Goal: Task Accomplishment & Management: Manage account settings

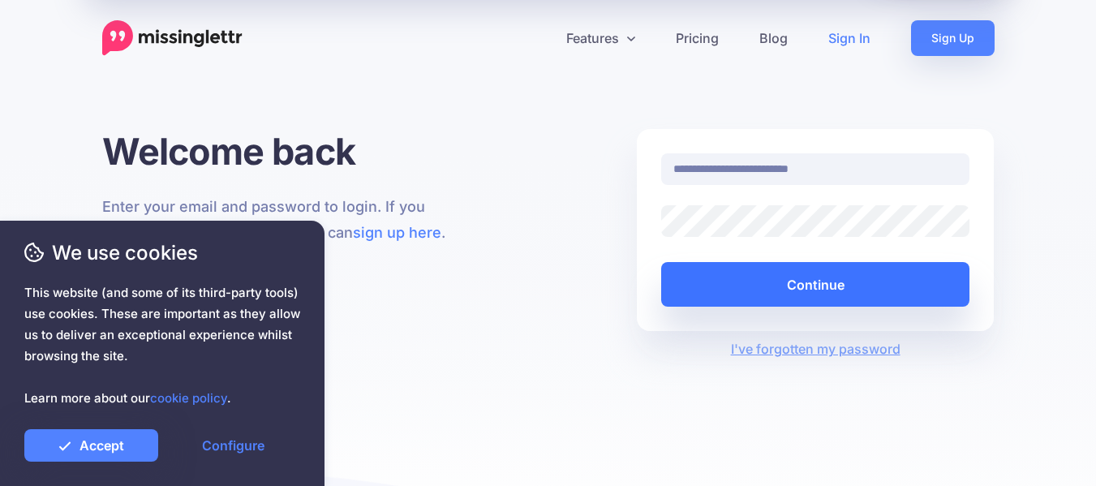
click at [728, 280] on button "Continue" at bounding box center [815, 284] width 309 height 45
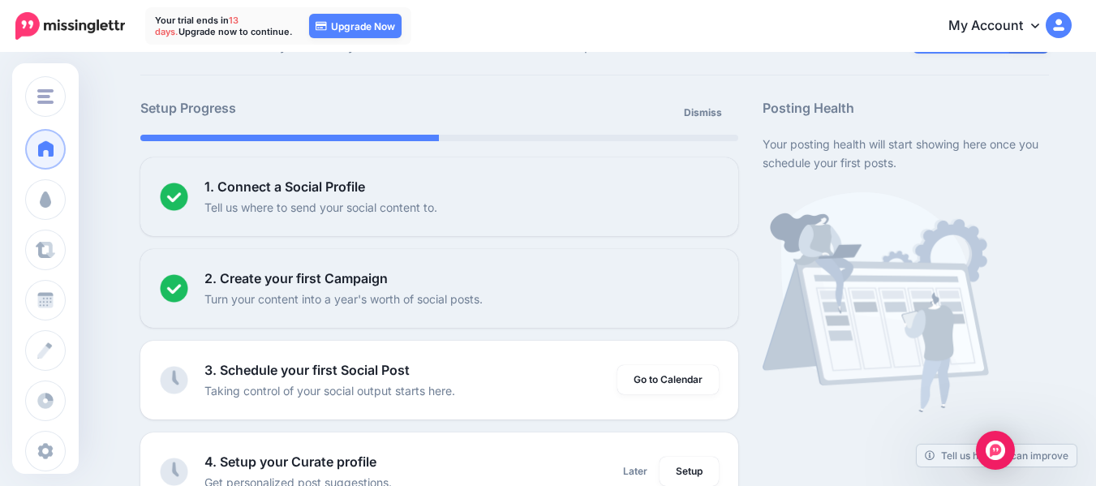
scroll to position [73, 0]
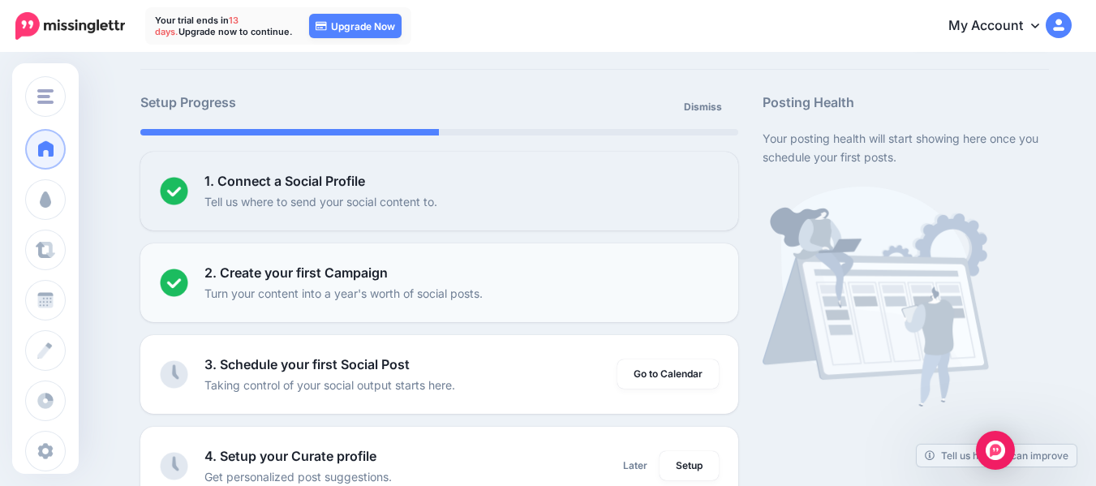
click at [459, 284] on p "Turn your content into a year's worth of social posts." at bounding box center [343, 293] width 278 height 19
click at [229, 288] on p "Turn your content into a year's worth of social posts." at bounding box center [343, 293] width 278 height 19
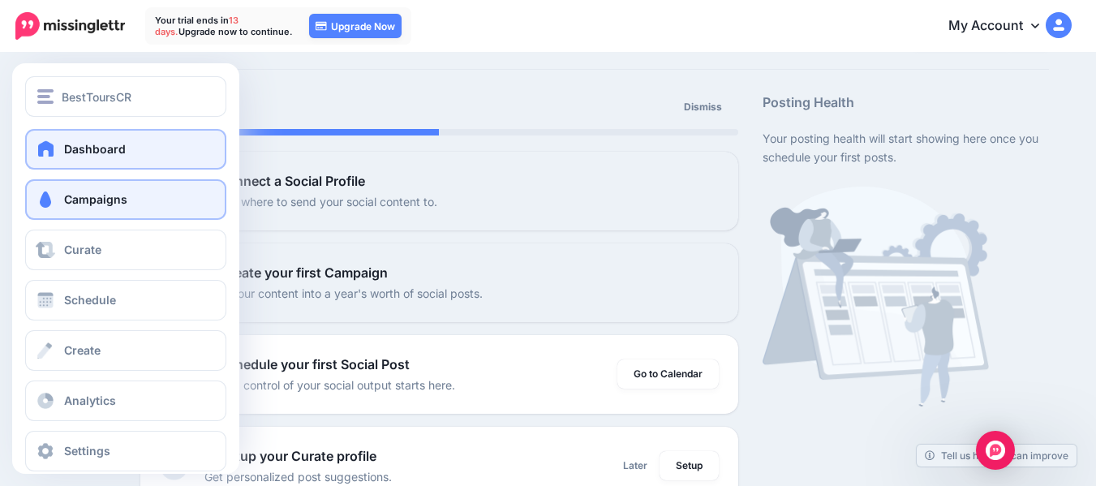
click at [86, 201] on span "Campaigns" at bounding box center [95, 199] width 63 height 14
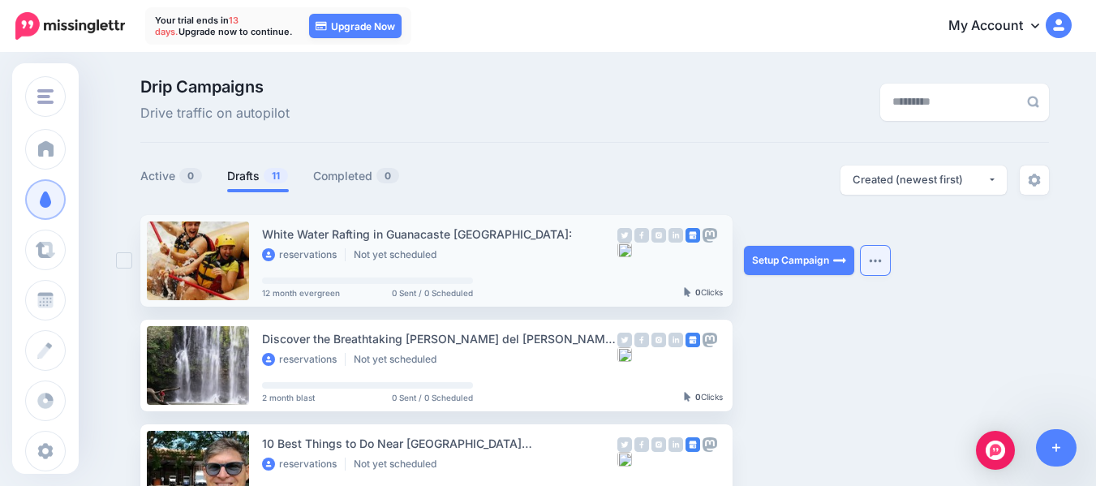
click at [882, 258] on img "button" at bounding box center [875, 260] width 13 height 5
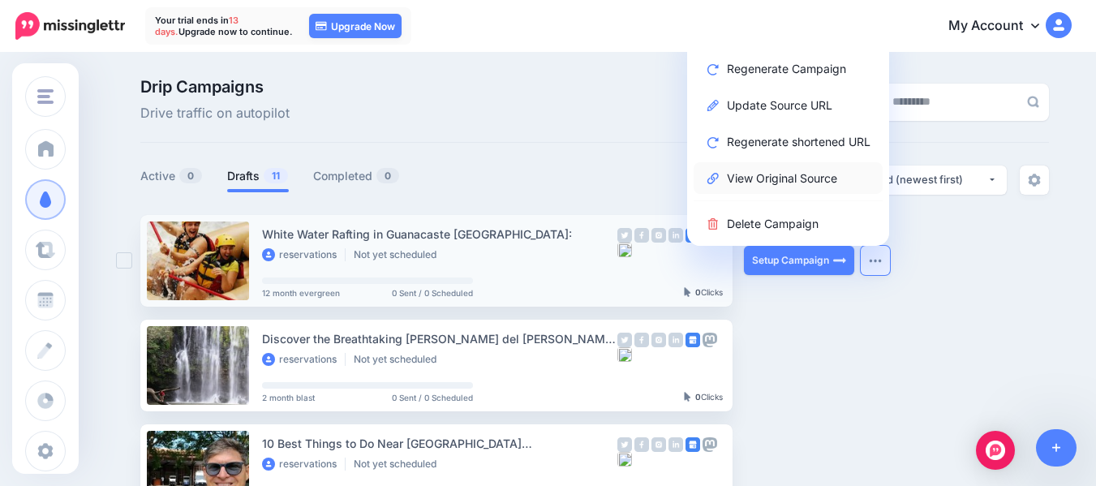
click at [834, 178] on link "View Original Source" at bounding box center [788, 178] width 189 height 32
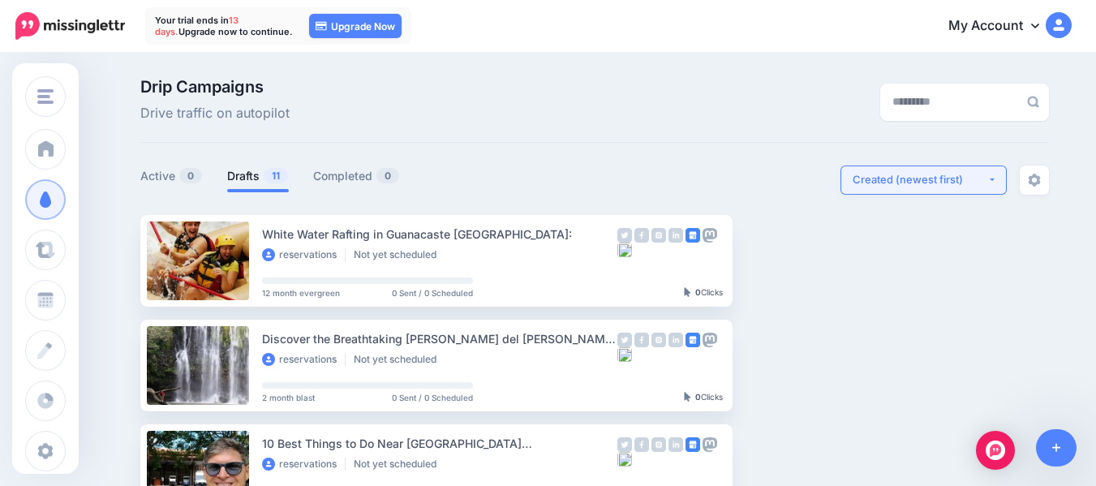
click at [995, 183] on button "Created (newest first)" at bounding box center [923, 179] width 166 height 29
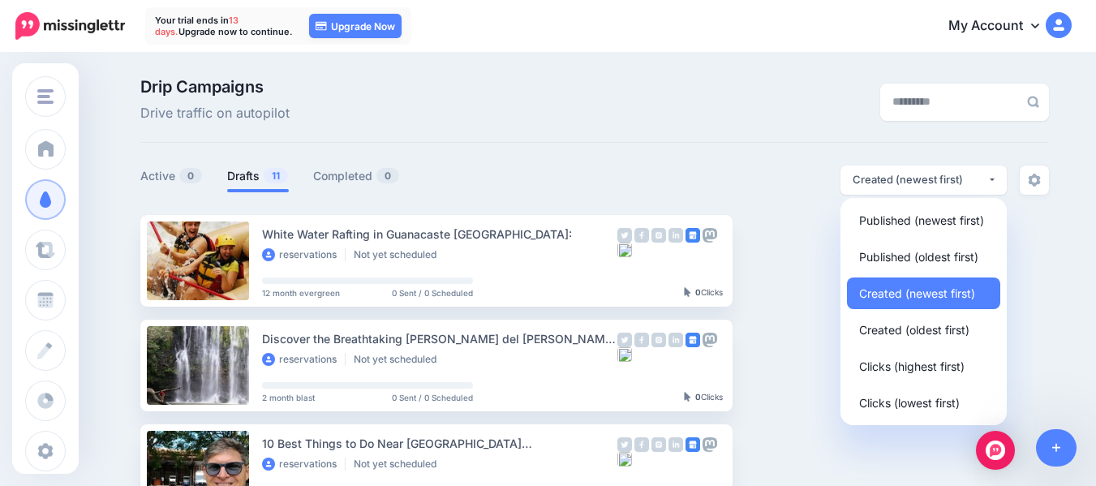
click at [790, 171] on div "**********" at bounding box center [822, 179] width 454 height 29
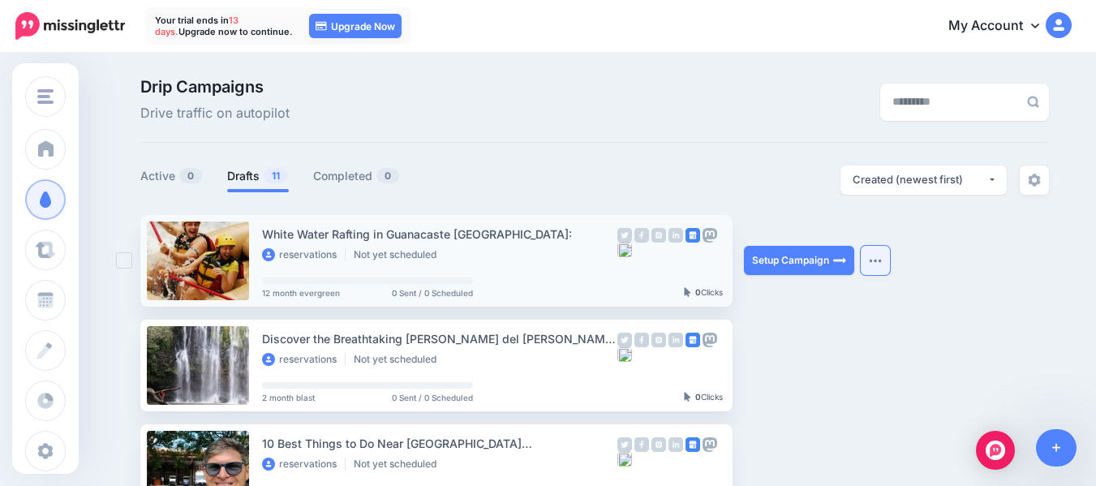
click at [882, 260] on img "button" at bounding box center [875, 260] width 13 height 5
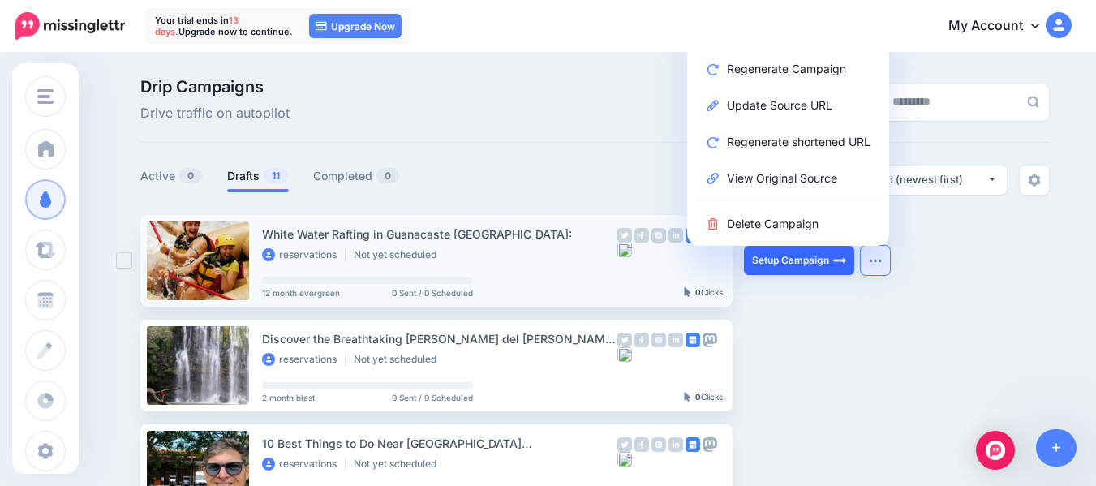
click at [829, 260] on link "Setup Campaign" at bounding box center [799, 260] width 110 height 29
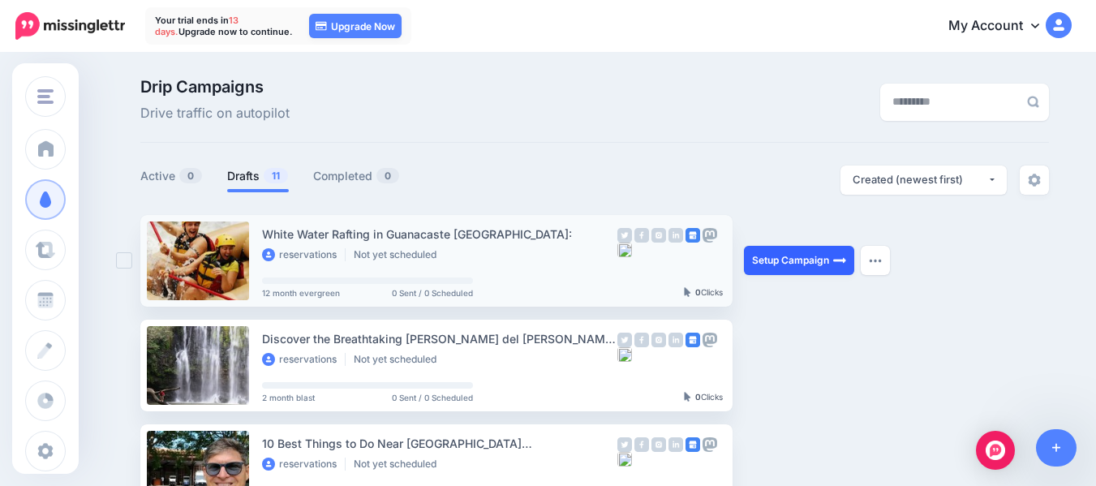
click at [829, 260] on link "Setup Campaign" at bounding box center [799, 260] width 110 height 29
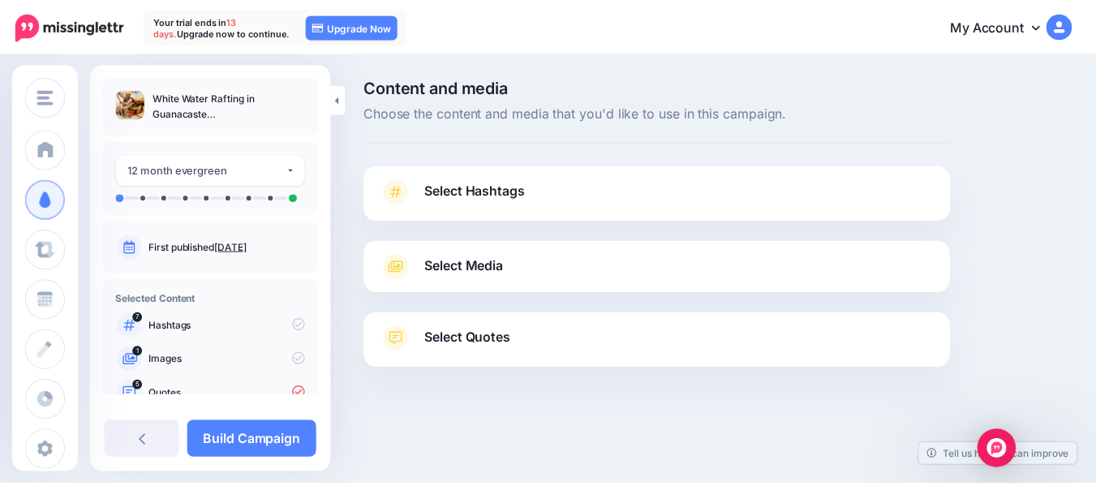
scroll to position [118, 0]
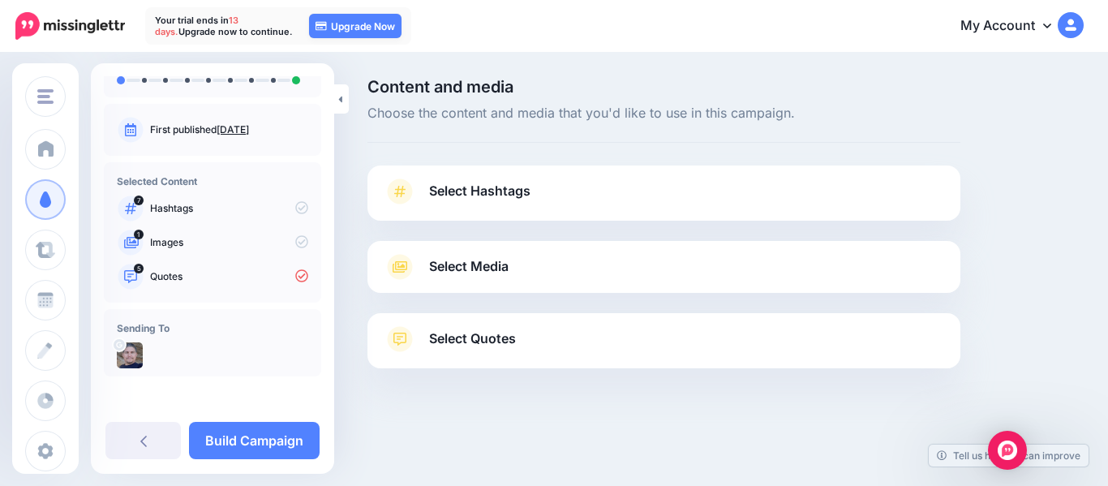
click at [531, 189] on link "Select Hashtags" at bounding box center [664, 199] width 561 height 42
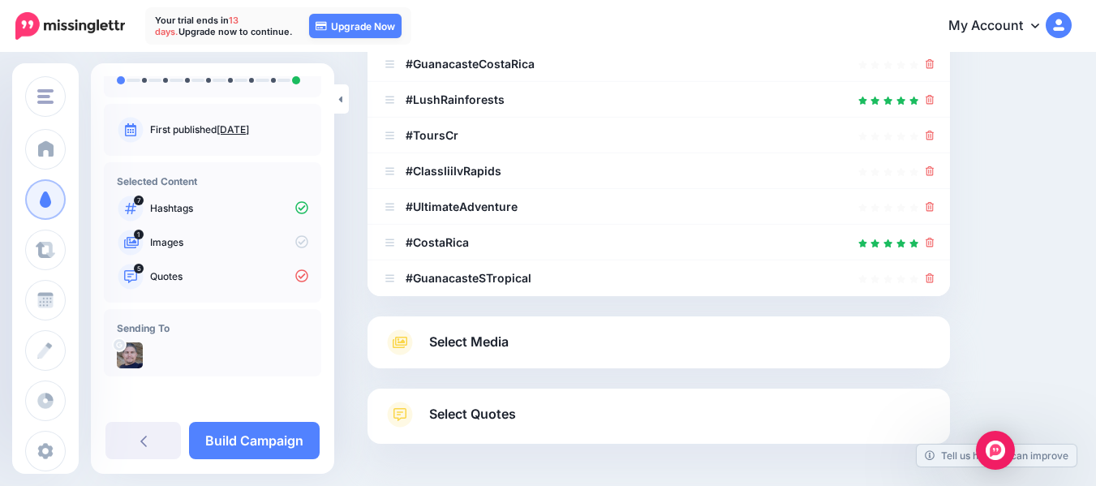
scroll to position [320, 0]
click at [497, 348] on span "Select Media" at bounding box center [468, 340] width 79 height 22
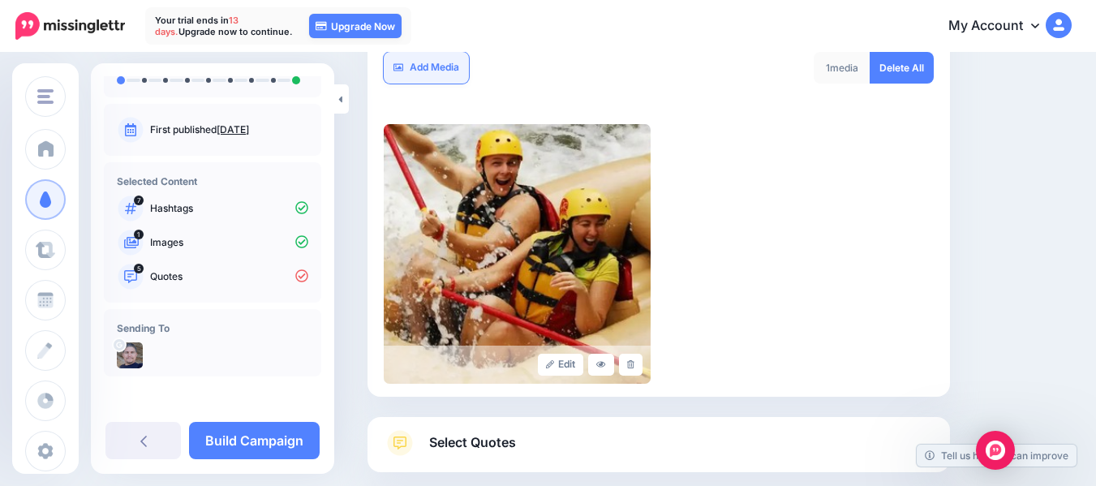
click at [453, 68] on link "Add Media" at bounding box center [426, 68] width 85 height 32
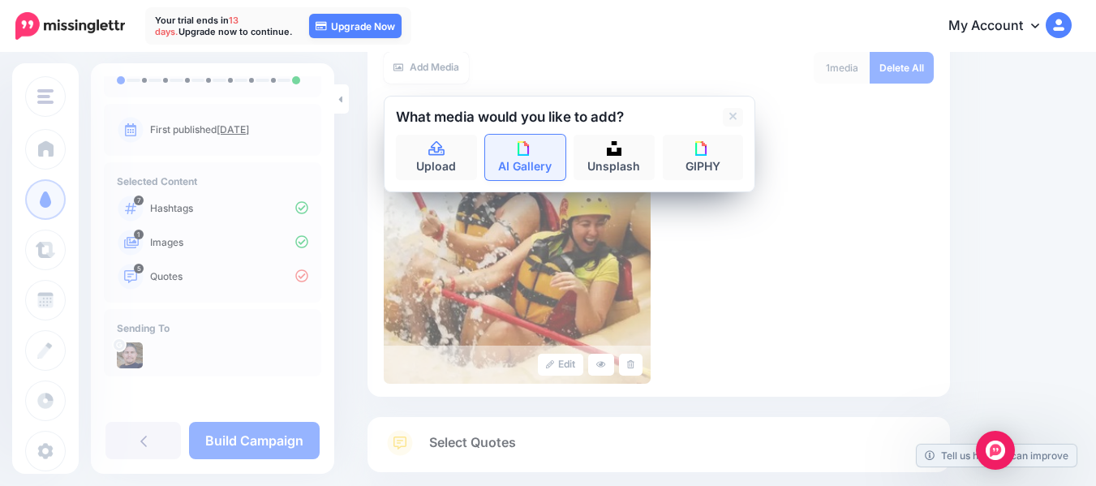
click at [529, 158] on link "AI Gallery" at bounding box center [525, 157] width 81 height 45
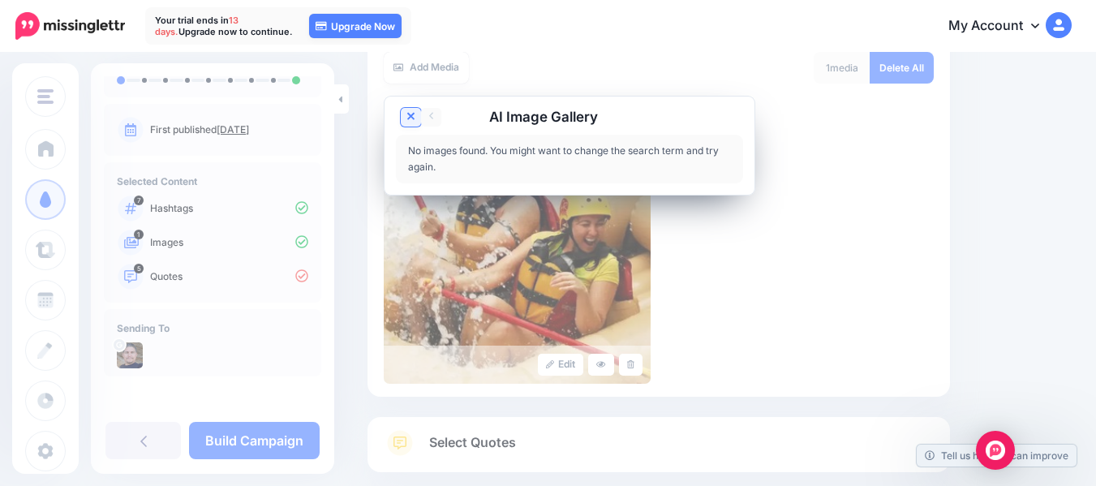
click at [410, 121] on icon at bounding box center [411, 116] width 8 height 13
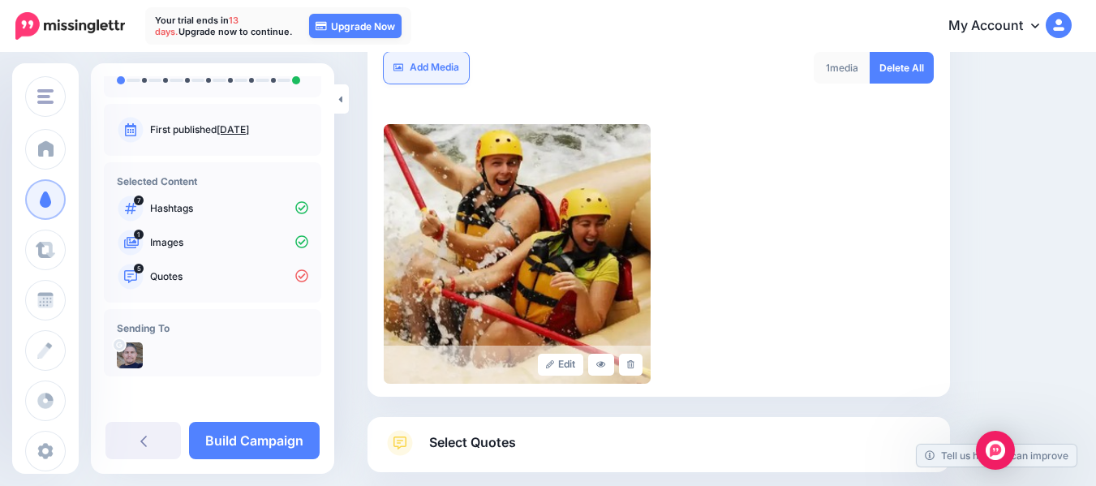
click at [425, 62] on link "Add Media" at bounding box center [426, 68] width 85 height 32
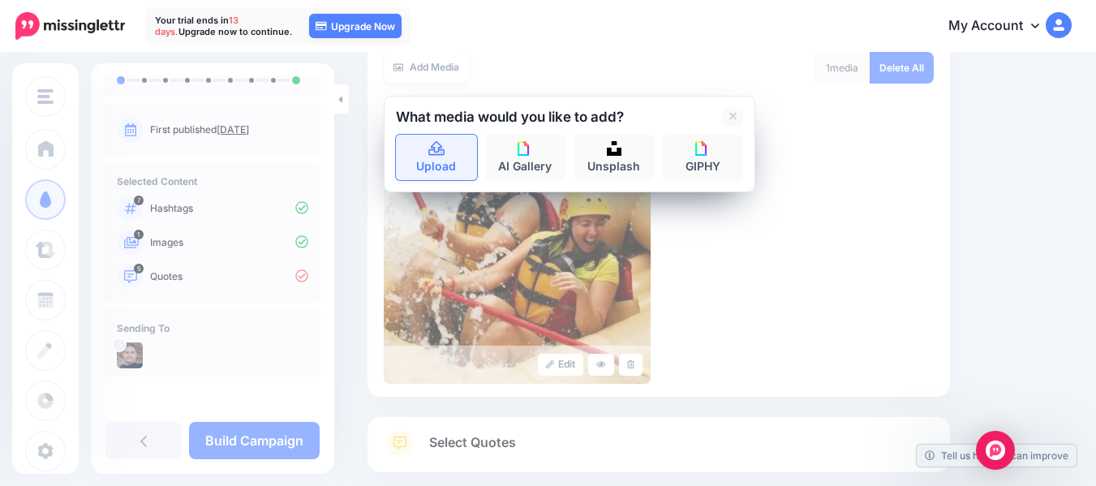
click at [433, 151] on icon at bounding box center [436, 149] width 19 height 15
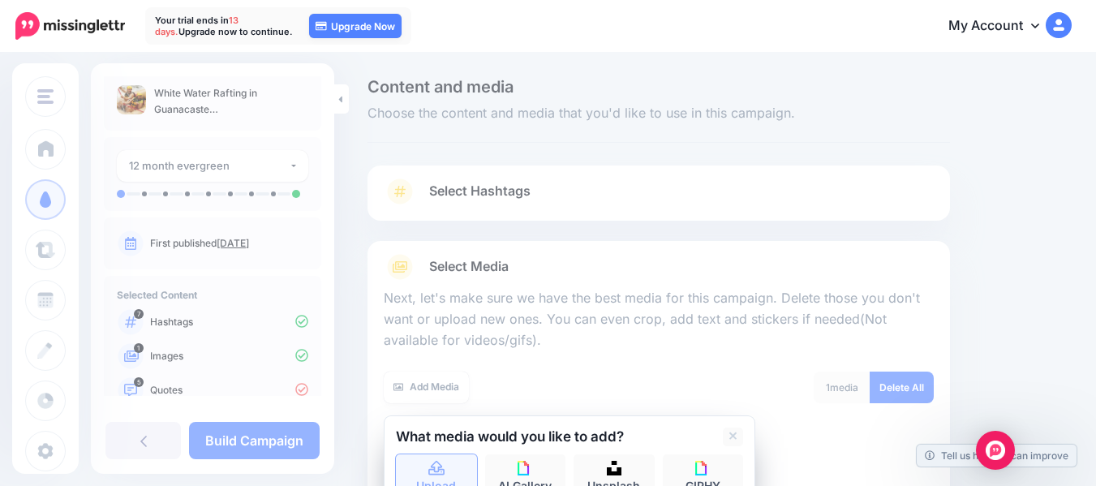
scroll to position [0, 0]
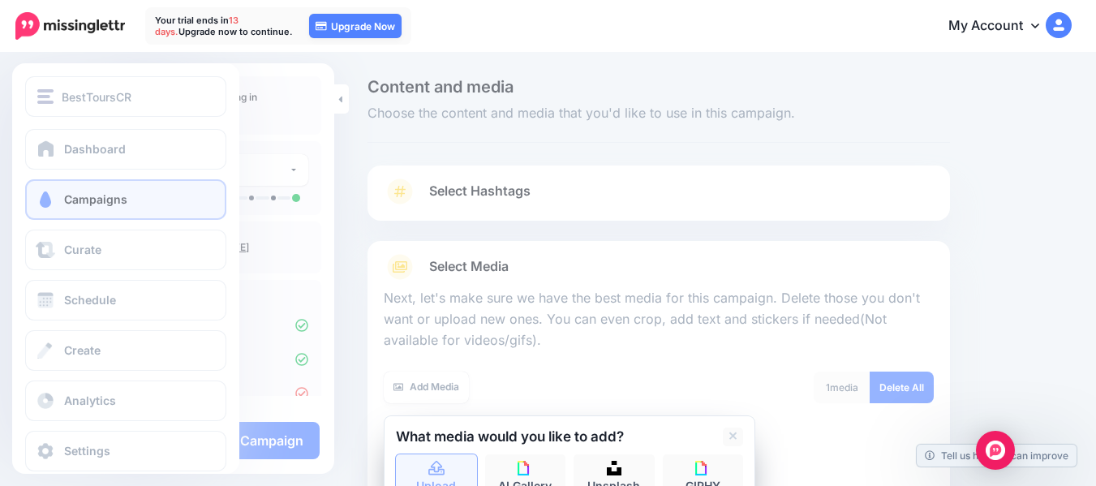
click at [68, 195] on span "Campaigns" at bounding box center [95, 199] width 63 height 14
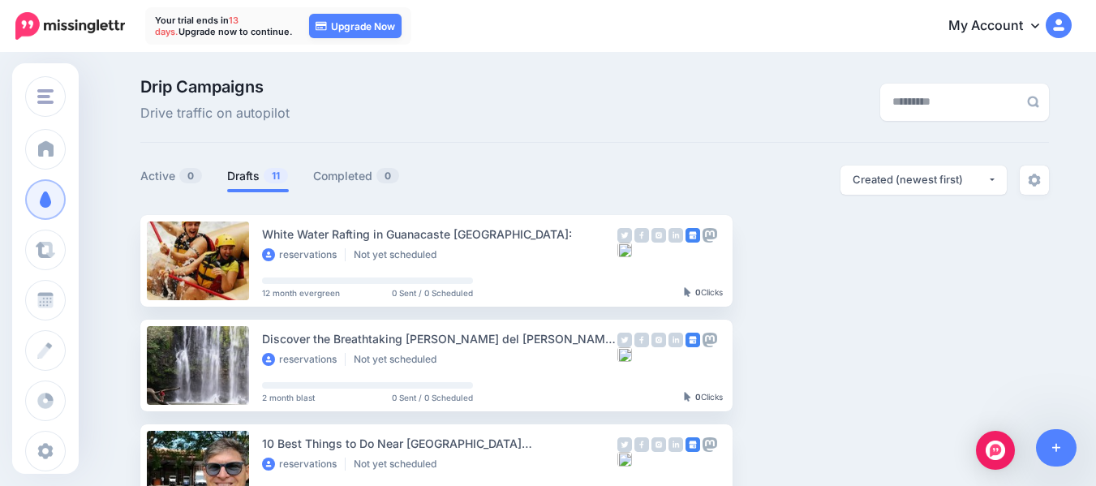
click at [1070, 26] on img at bounding box center [1059, 25] width 26 height 26
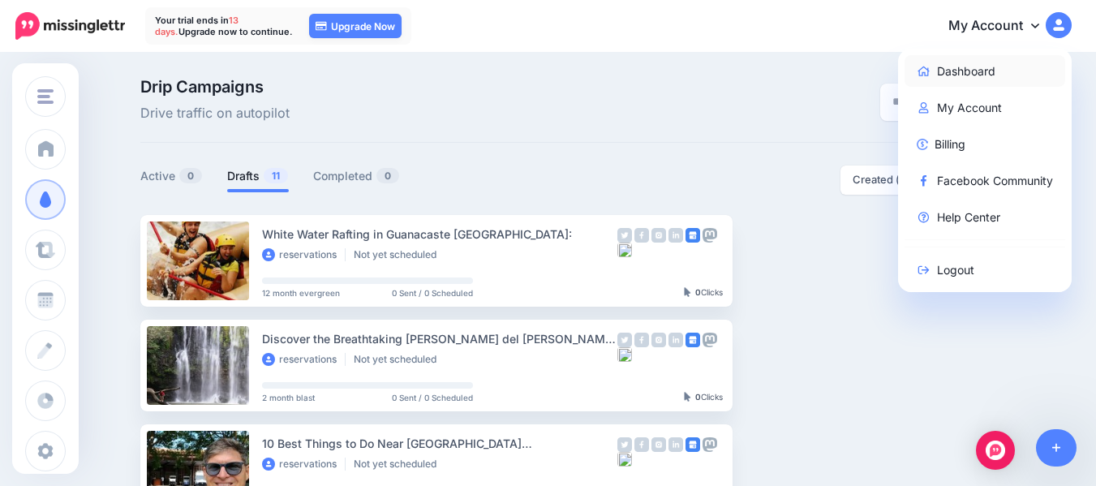
click at [981, 72] on link "Dashboard" at bounding box center [984, 71] width 161 height 32
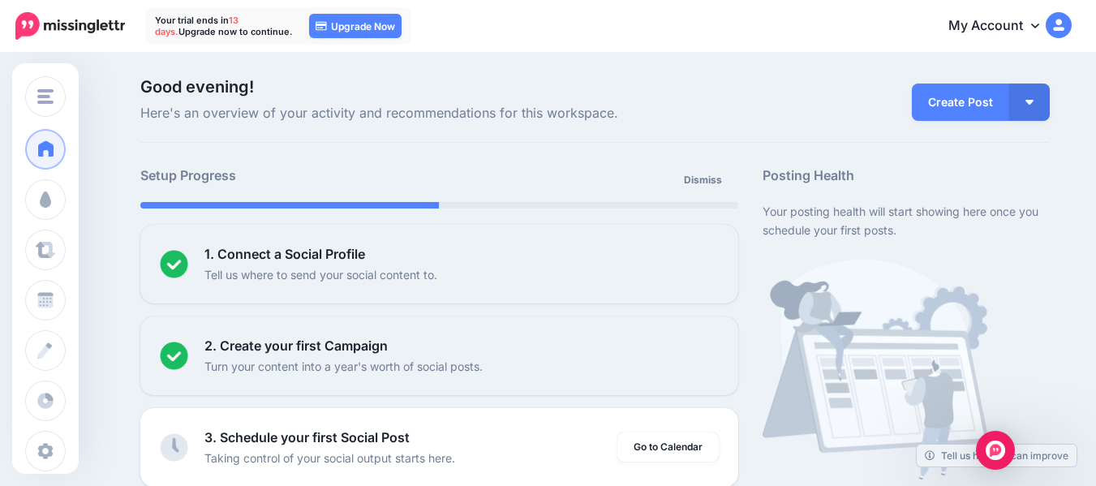
click at [1039, 28] on icon at bounding box center [1035, 25] width 8 height 13
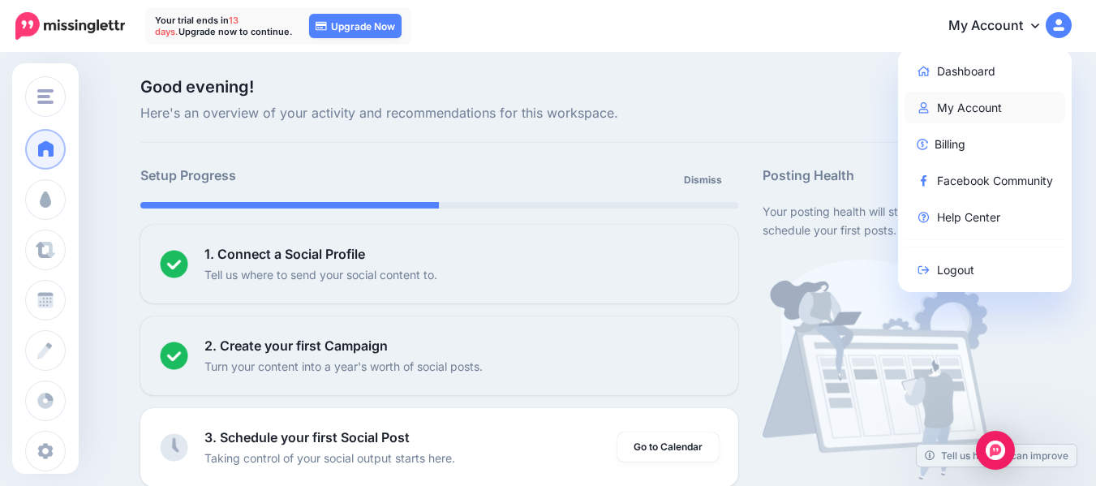
click at [991, 106] on link "My Account" at bounding box center [984, 108] width 161 height 32
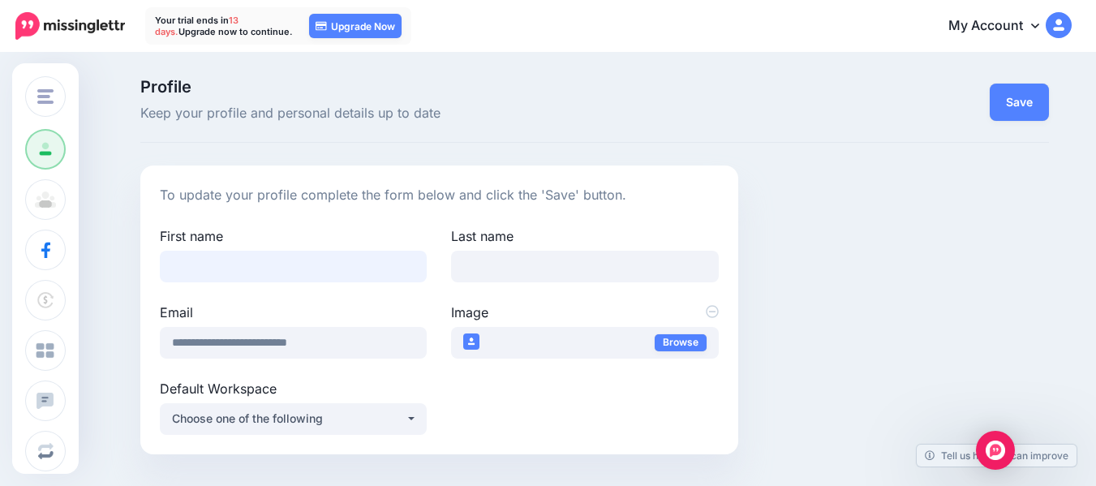
click at [301, 266] on input "First name" at bounding box center [293, 267] width 267 height 32
type input "*****"
click at [522, 267] on input "*******" at bounding box center [584, 267] width 267 height 32
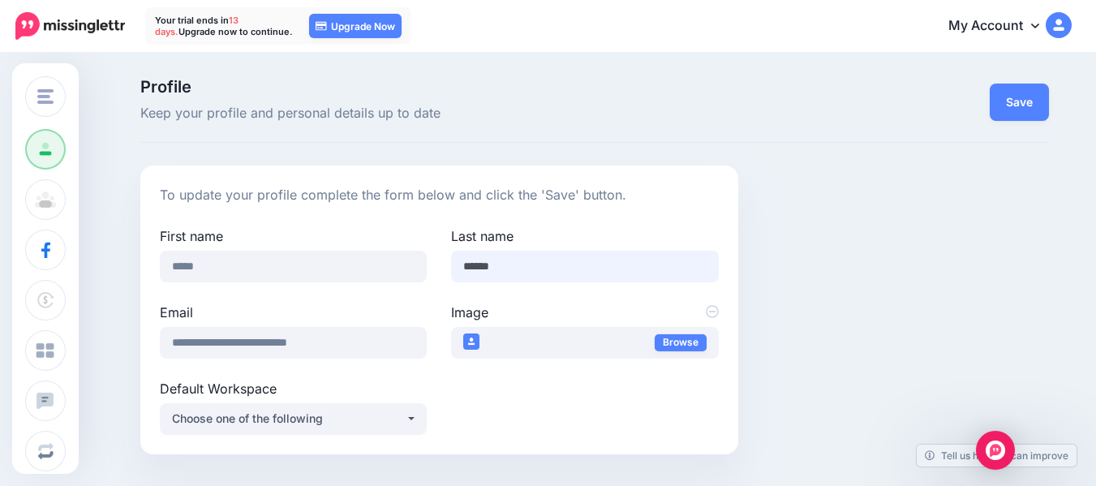
type input "**********"
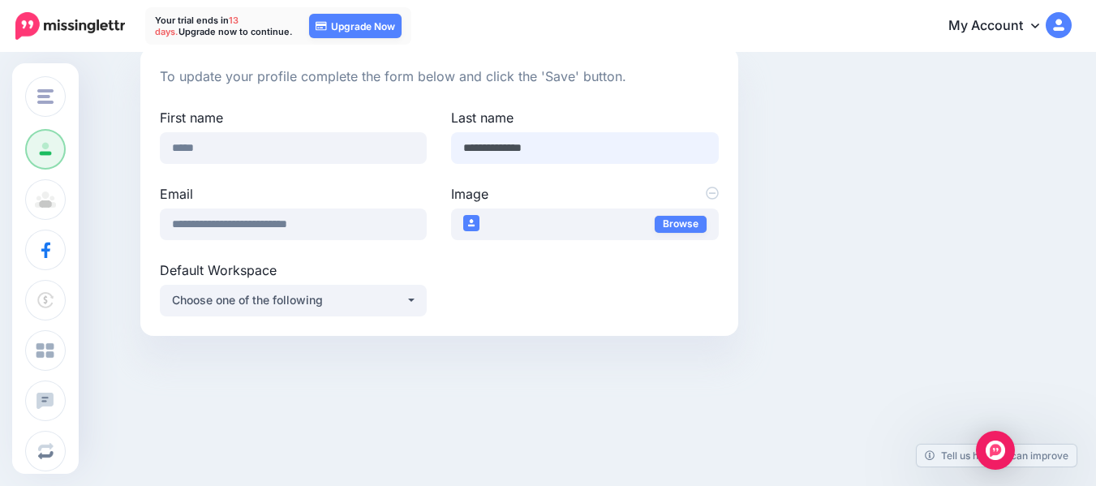
scroll to position [131, 0]
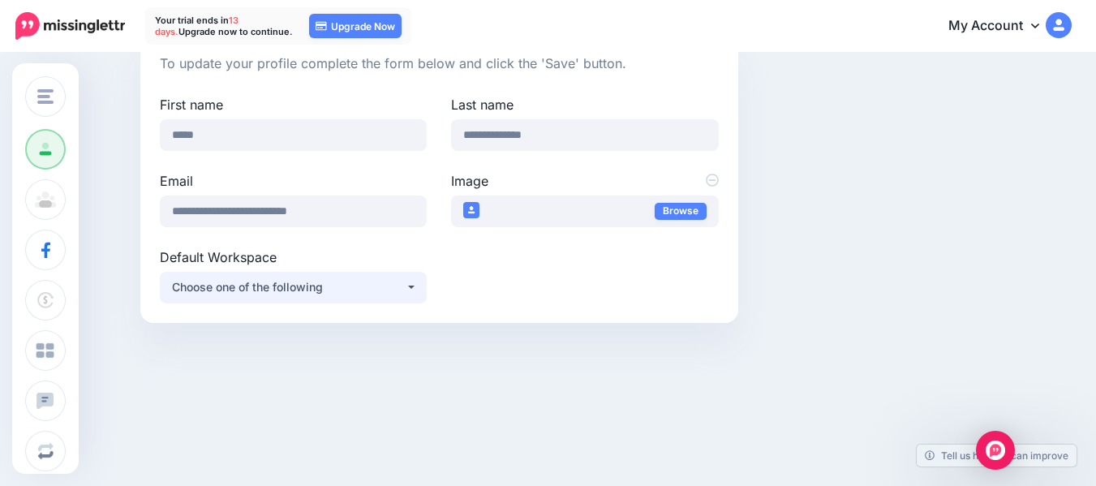
click at [416, 286] on button "Choose one of the following" at bounding box center [293, 288] width 267 height 32
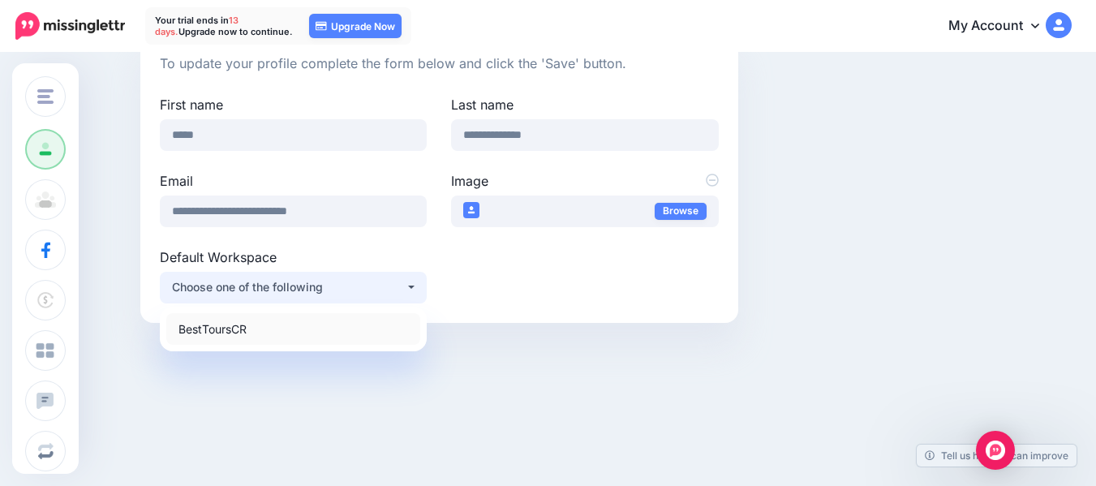
click at [247, 327] on span "BestToursCR" at bounding box center [212, 328] width 68 height 19
select select "*****"
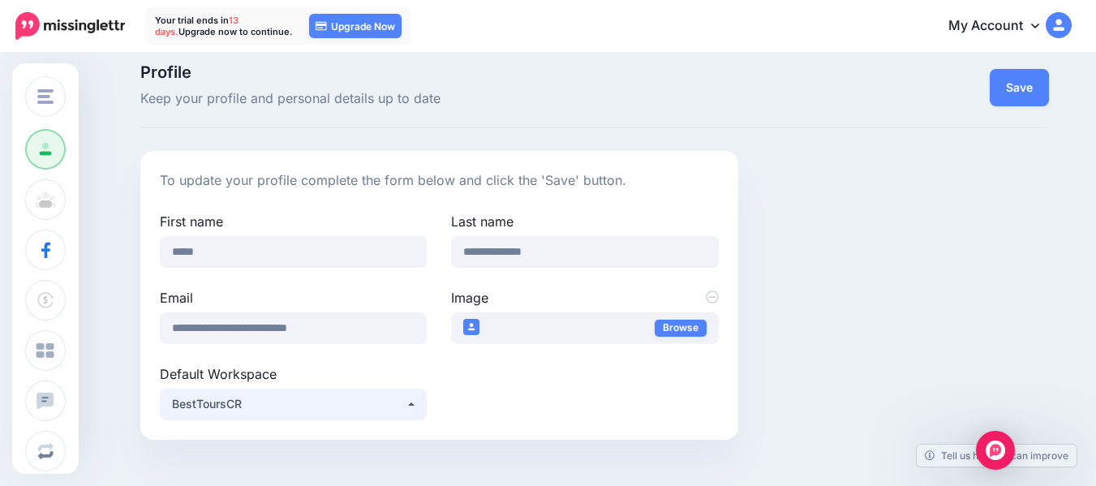
scroll to position [0, 0]
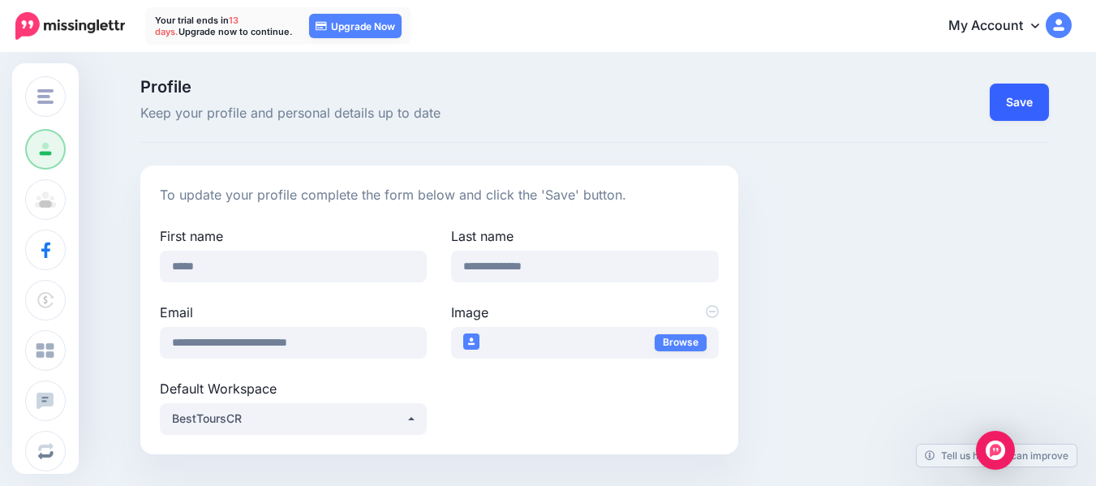
click at [1036, 99] on button "Save" at bounding box center [1019, 102] width 59 height 37
click at [1039, 26] on icon at bounding box center [1035, 25] width 8 height 13
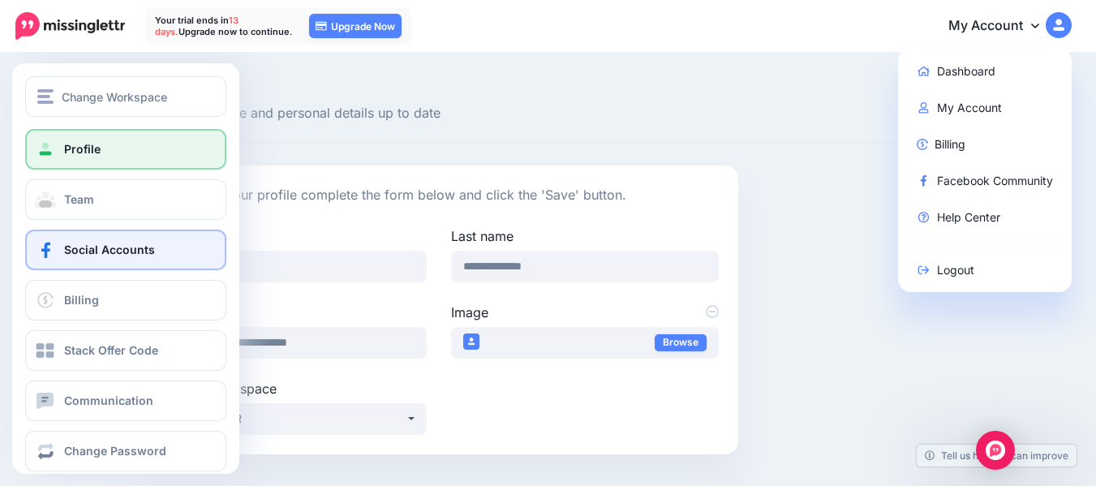
click at [89, 249] on span "Social Accounts" at bounding box center [109, 250] width 91 height 14
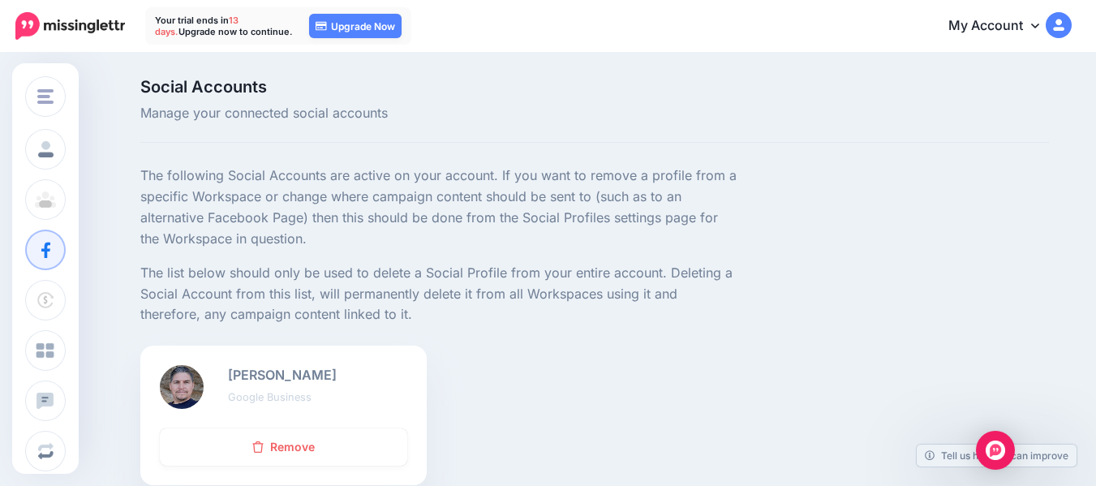
click at [407, 211] on p "The following Social Accounts are active on your account. If you want to remove…" at bounding box center [439, 207] width 598 height 84
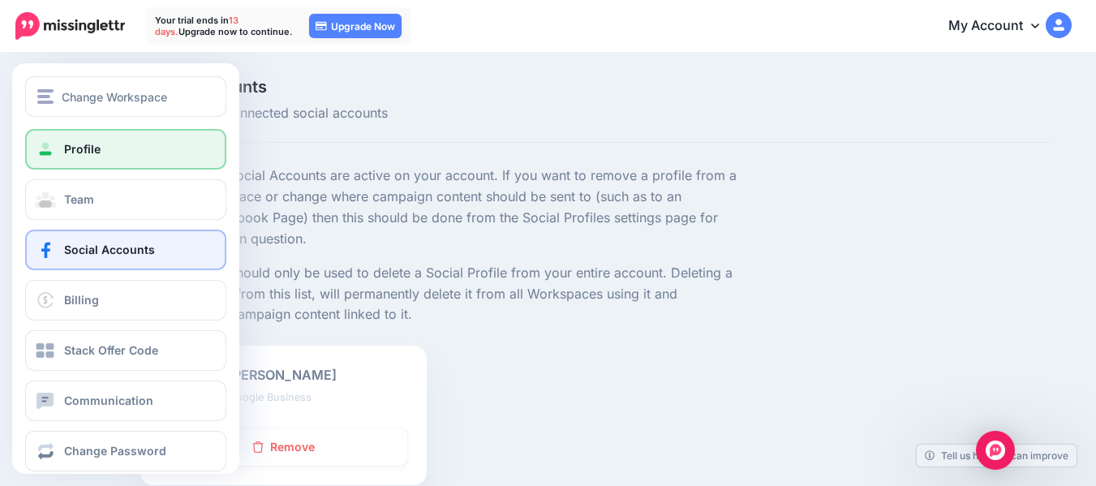
click at [68, 154] on span "Profile" at bounding box center [82, 149] width 37 height 14
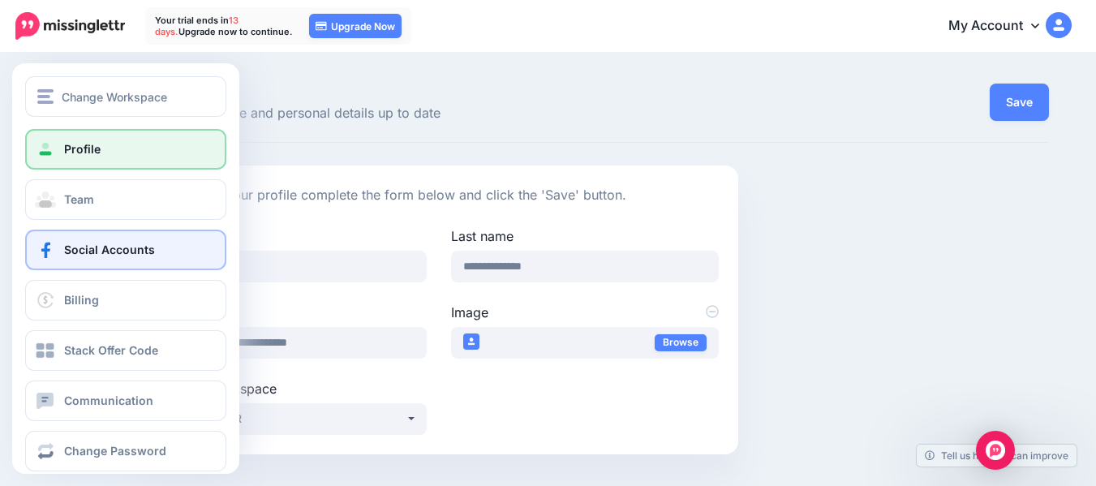
click at [152, 260] on link "Social Accounts" at bounding box center [125, 250] width 201 height 41
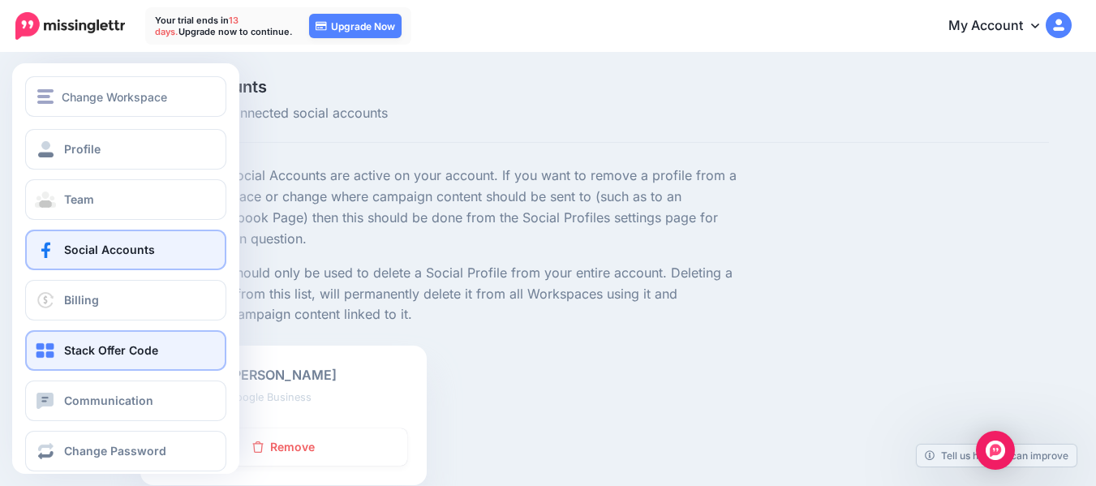
click at [71, 350] on span "Stack Offer Code" at bounding box center [111, 350] width 94 height 14
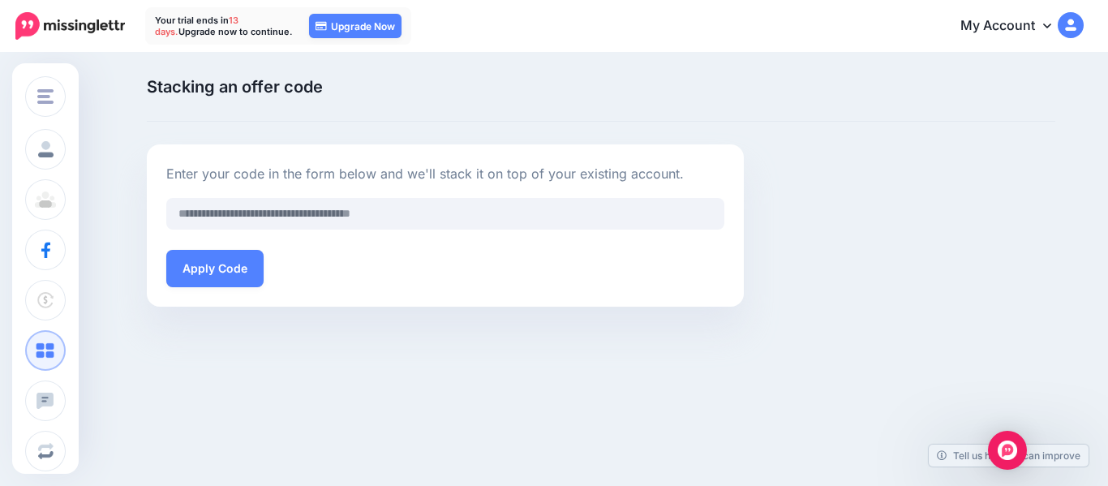
click at [1042, 31] on link "My Account" at bounding box center [1014, 26] width 140 height 40
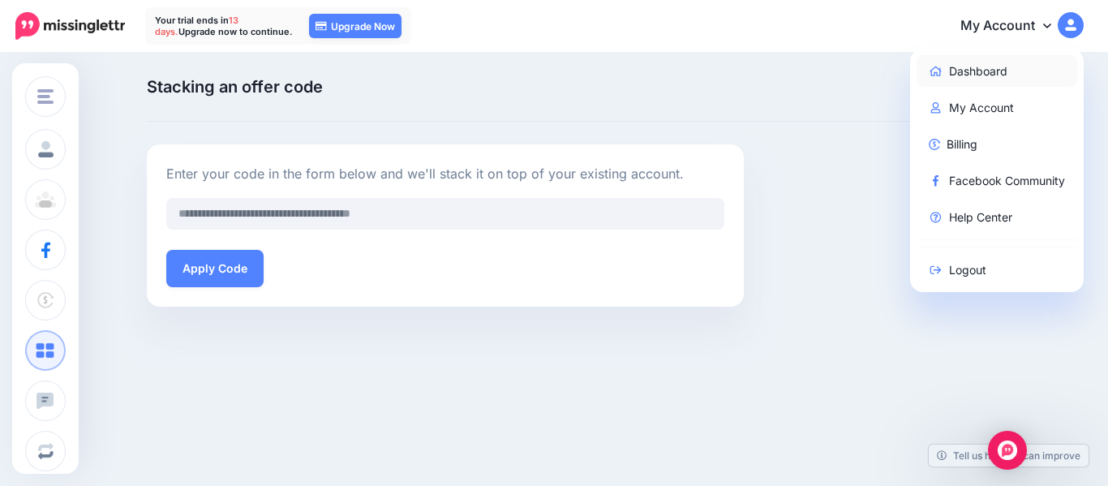
click at [976, 75] on link "Dashboard" at bounding box center [997, 71] width 161 height 32
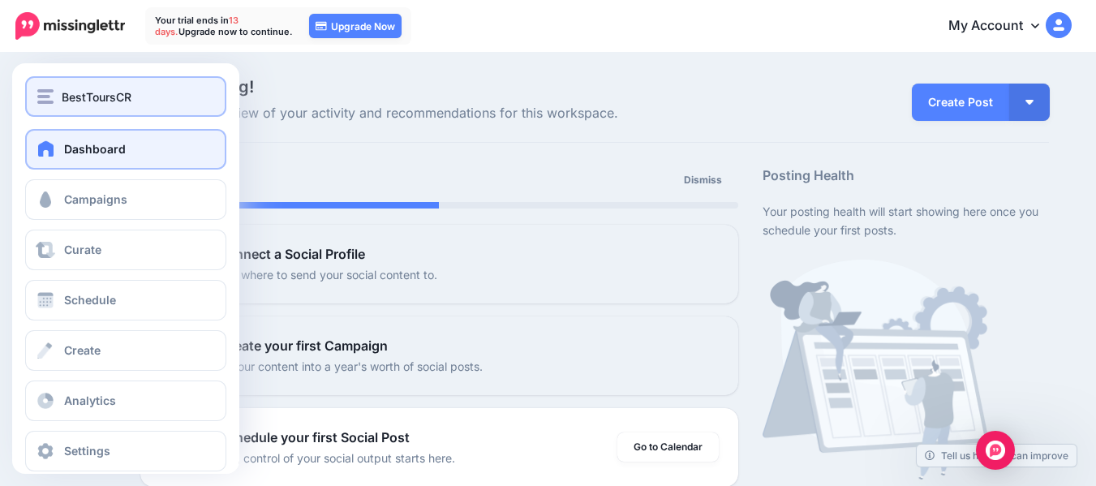
click at [101, 100] on span "BestToursCR" at bounding box center [97, 97] width 70 height 19
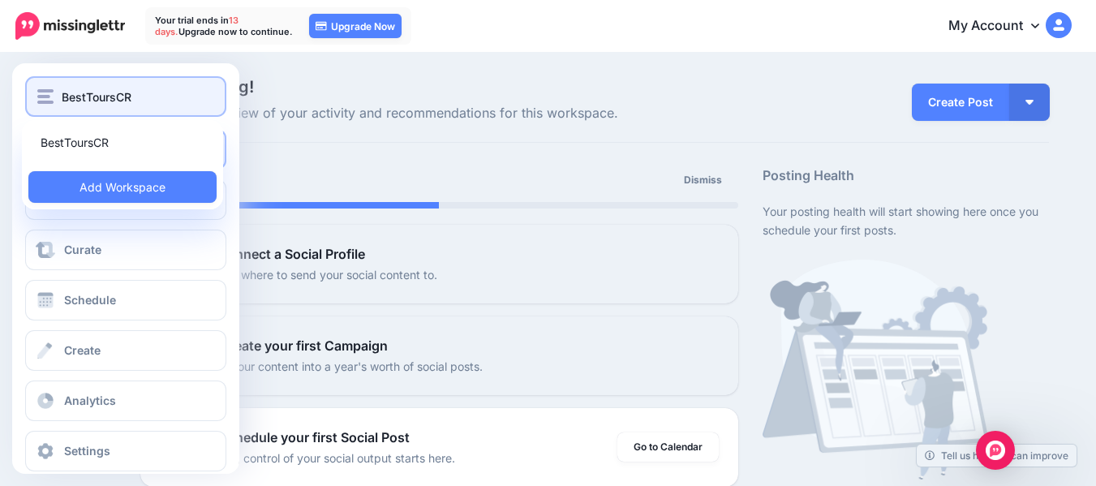
click at [144, 110] on button "BestToursCR" at bounding box center [125, 96] width 201 height 41
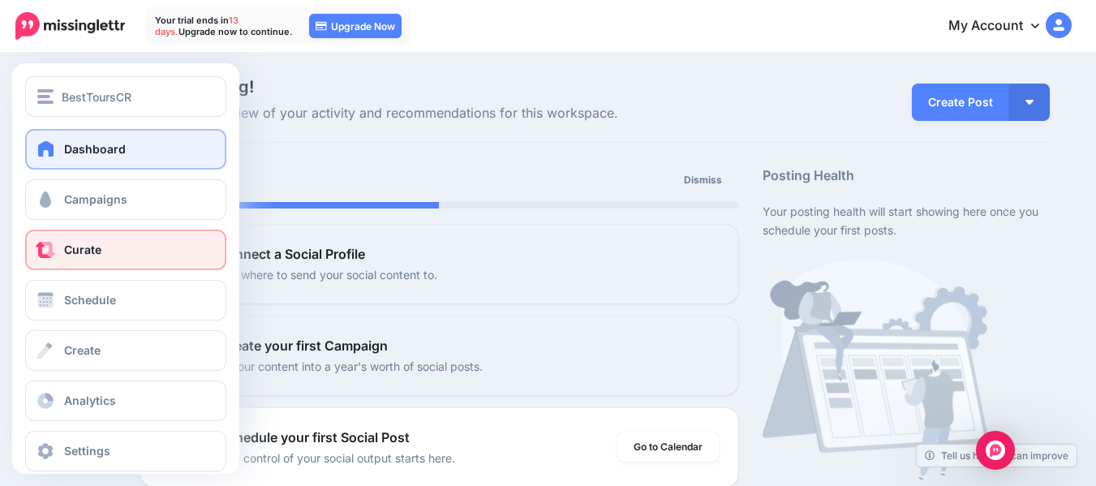
click at [97, 248] on span "Curate" at bounding box center [82, 250] width 37 height 14
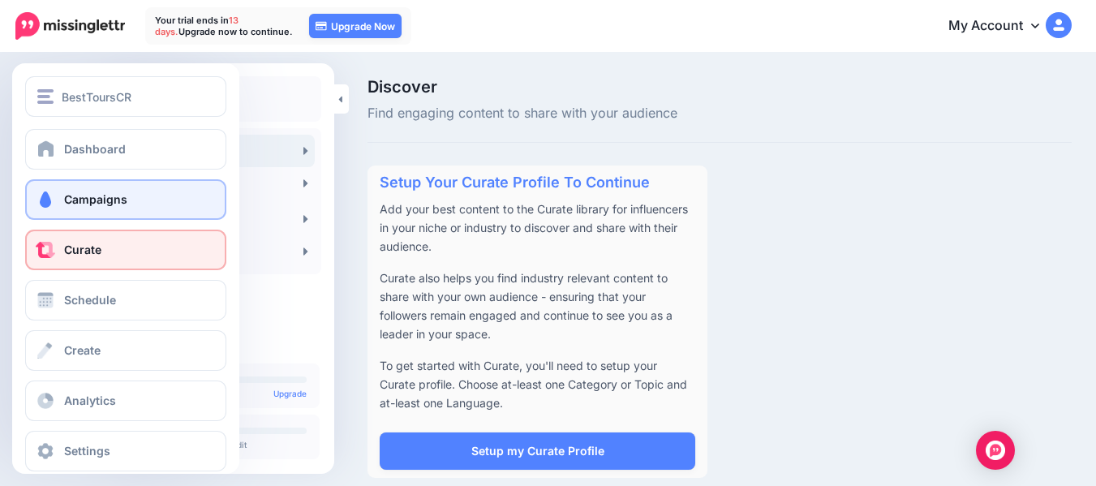
click at [105, 203] on span "Campaigns" at bounding box center [95, 199] width 63 height 14
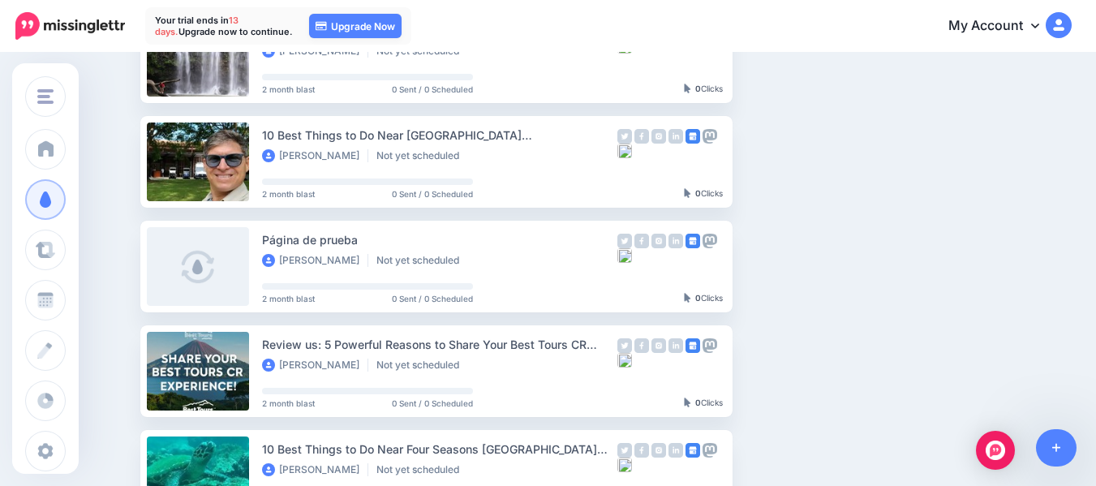
scroll to position [311, 0]
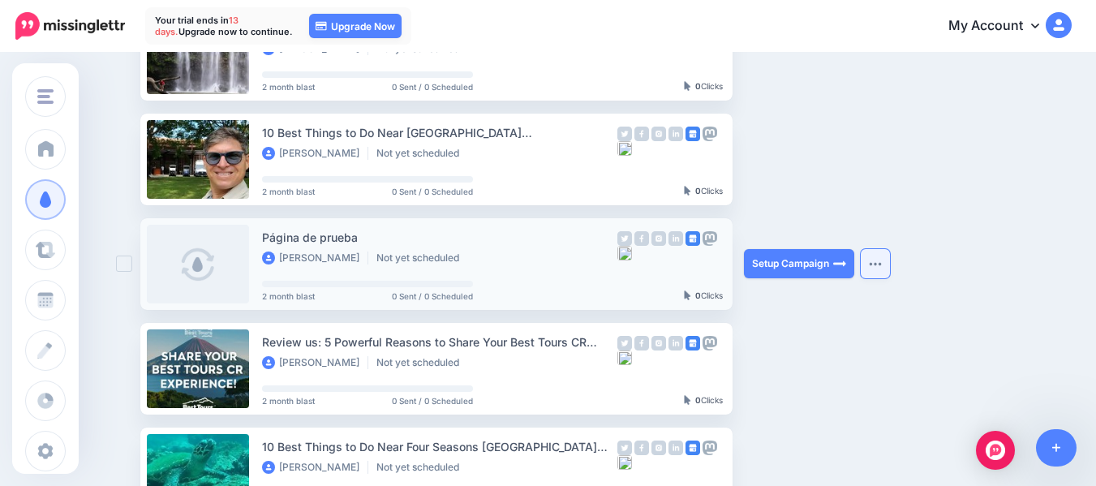
click at [878, 264] on img "button" at bounding box center [875, 263] width 13 height 5
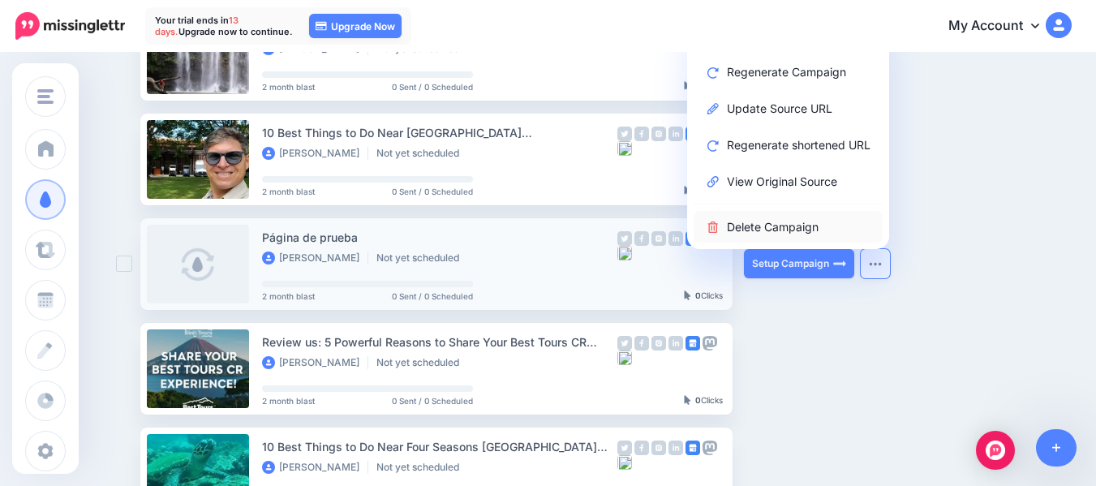
click at [793, 228] on link "Delete Campaign" at bounding box center [788, 227] width 189 height 32
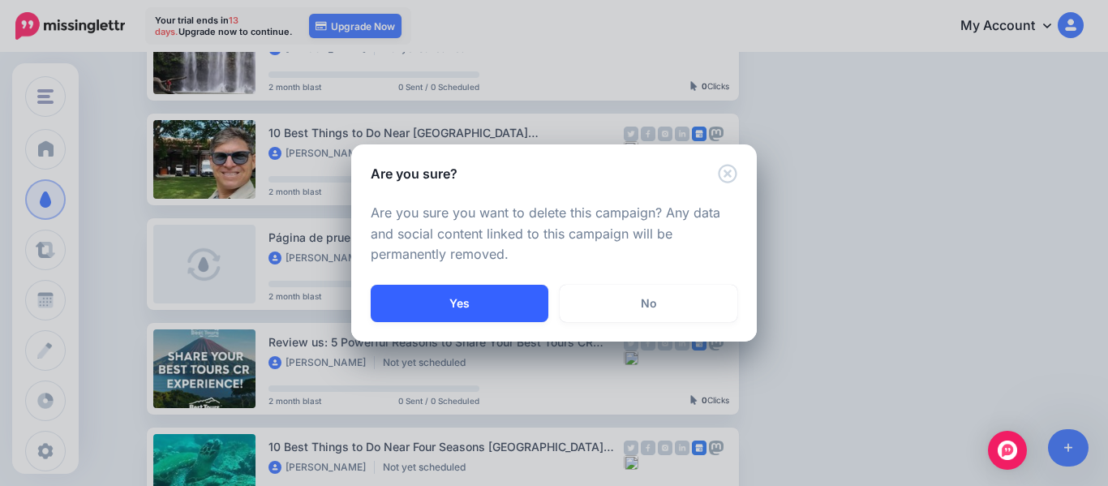
click at [535, 302] on button "Yes" at bounding box center [460, 303] width 178 height 37
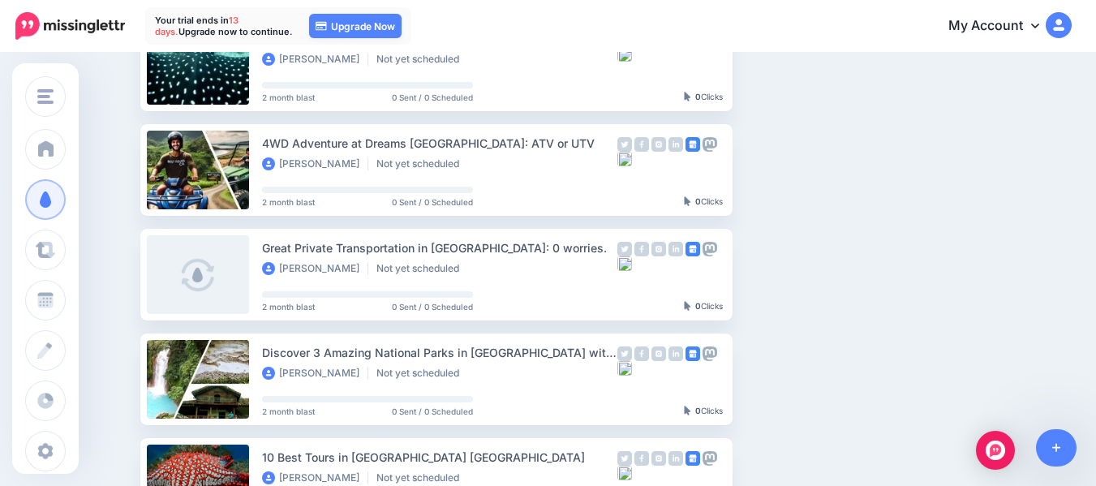
scroll to position [716, 0]
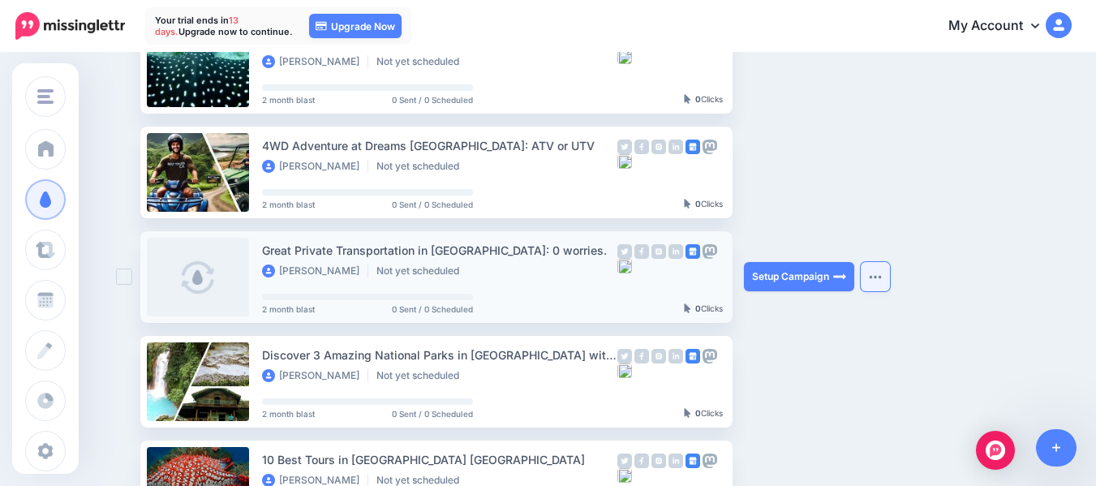
click at [877, 277] on img "button" at bounding box center [875, 276] width 13 height 5
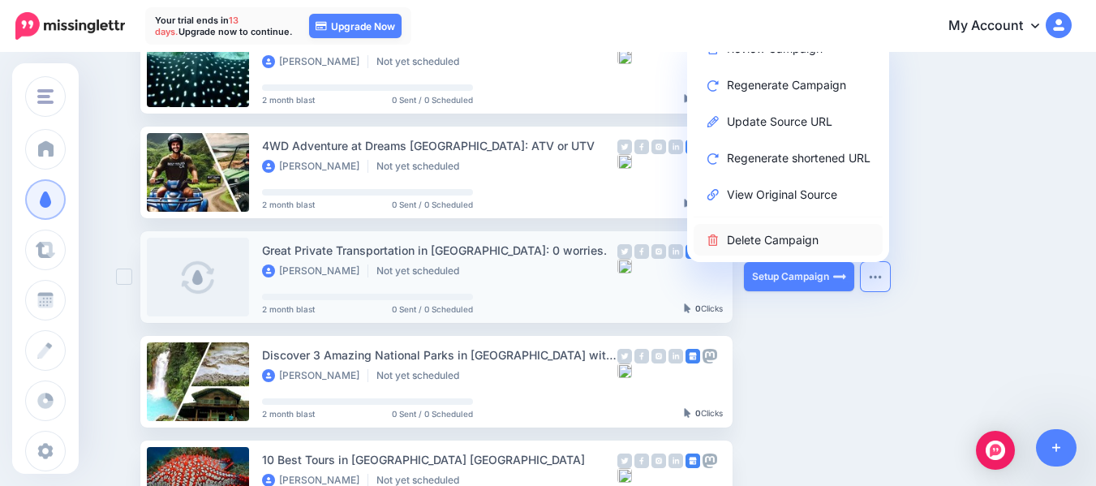
click at [771, 242] on link "Delete Campaign" at bounding box center [788, 240] width 189 height 32
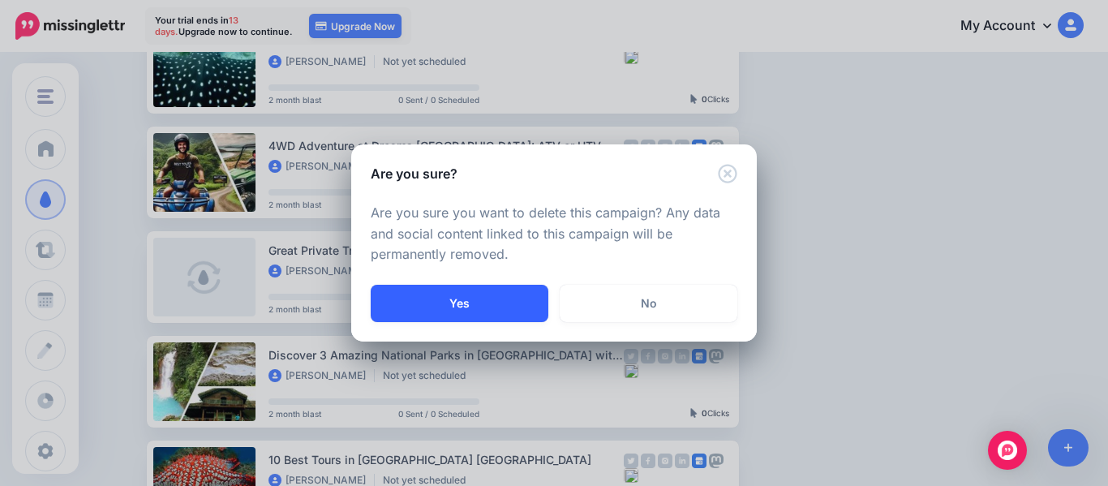
click at [501, 307] on button "Yes" at bounding box center [460, 303] width 178 height 37
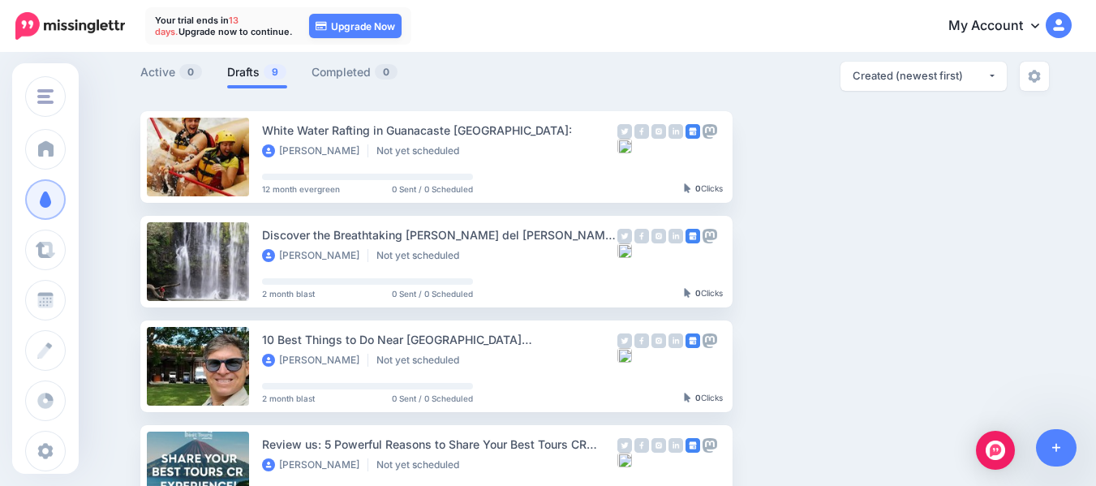
scroll to position [58, 0]
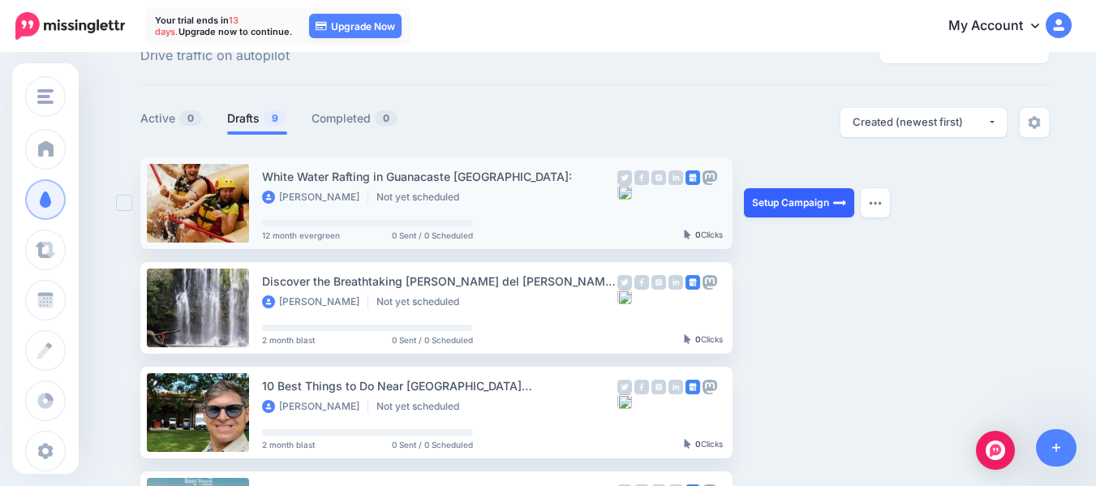
click at [816, 200] on link "Setup Campaign" at bounding box center [799, 202] width 110 height 29
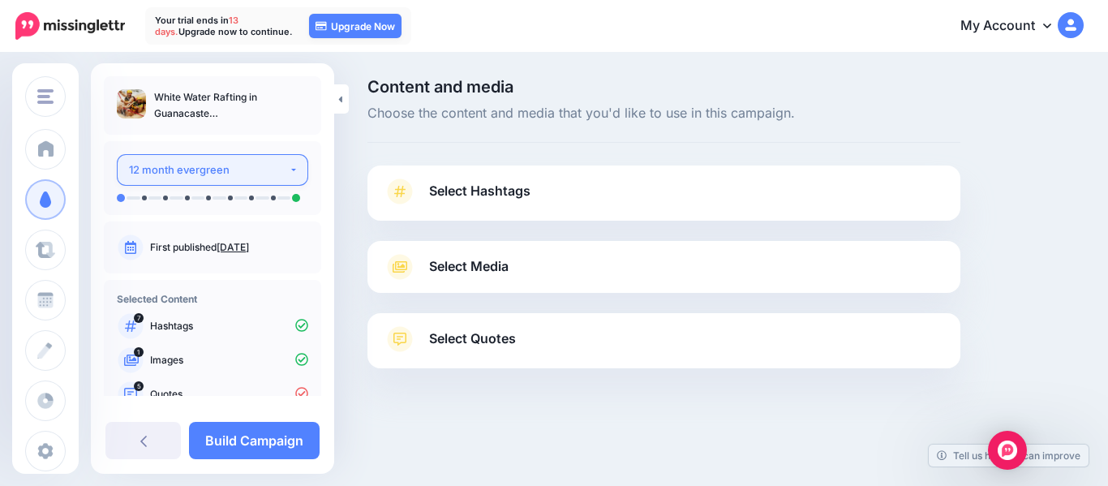
click at [280, 171] on div "12 month evergreen" at bounding box center [209, 170] width 160 height 19
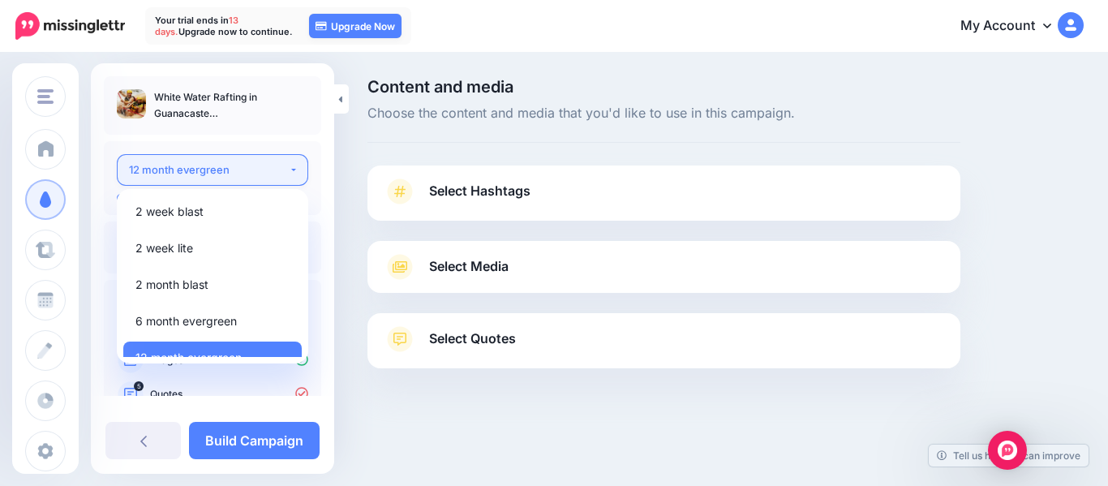
click at [280, 171] on div "12 month evergreen" at bounding box center [209, 170] width 160 height 19
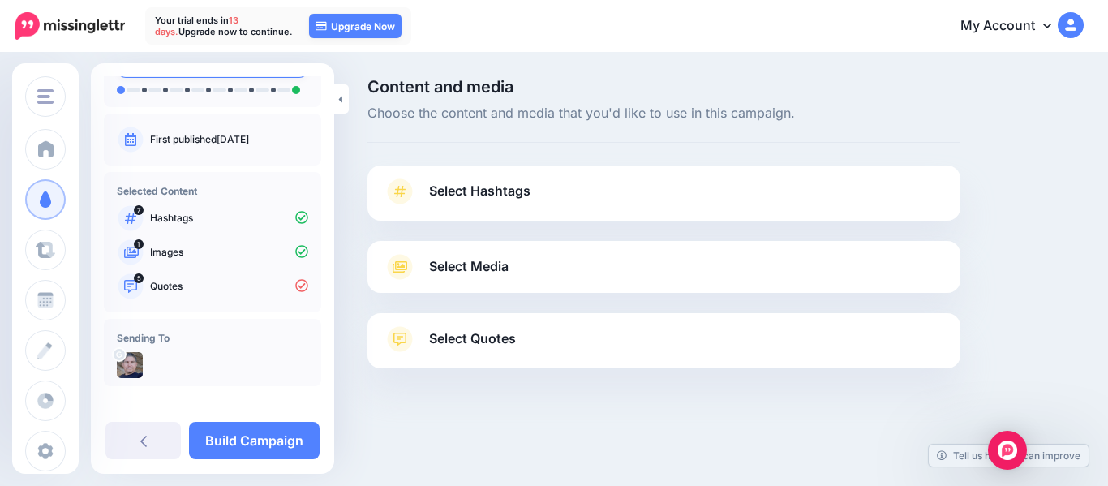
scroll to position [118, 0]
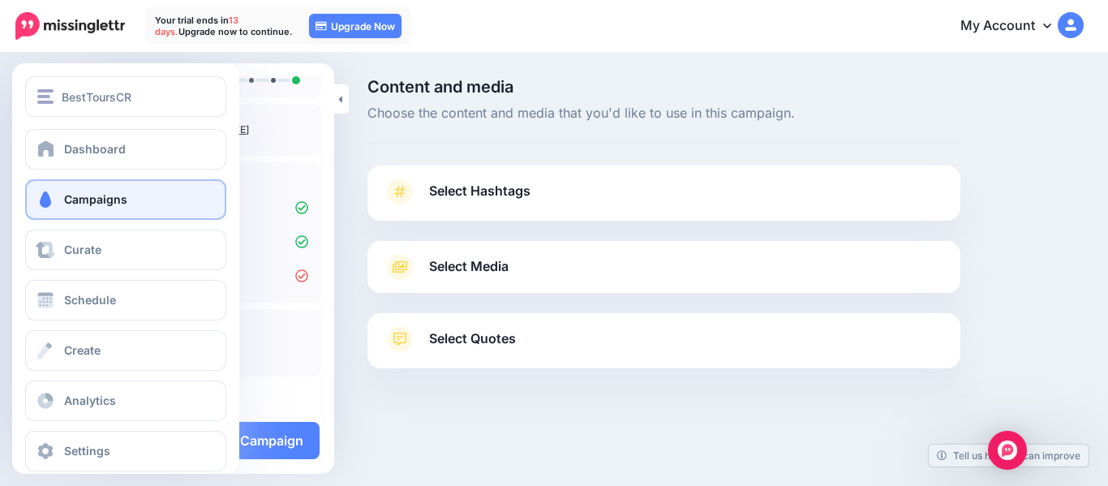
click at [92, 204] on span "Campaigns" at bounding box center [95, 199] width 63 height 14
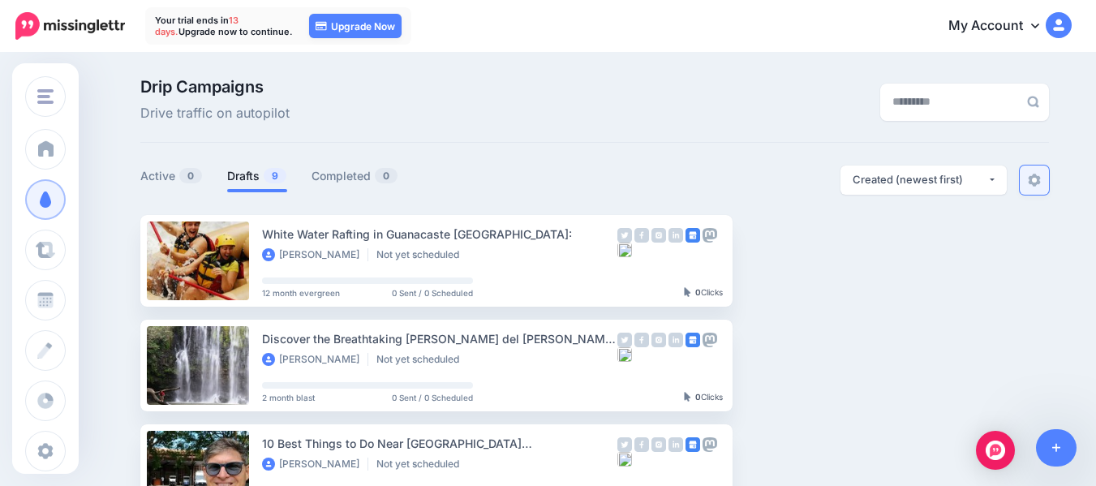
click at [1049, 181] on link at bounding box center [1034, 179] width 29 height 29
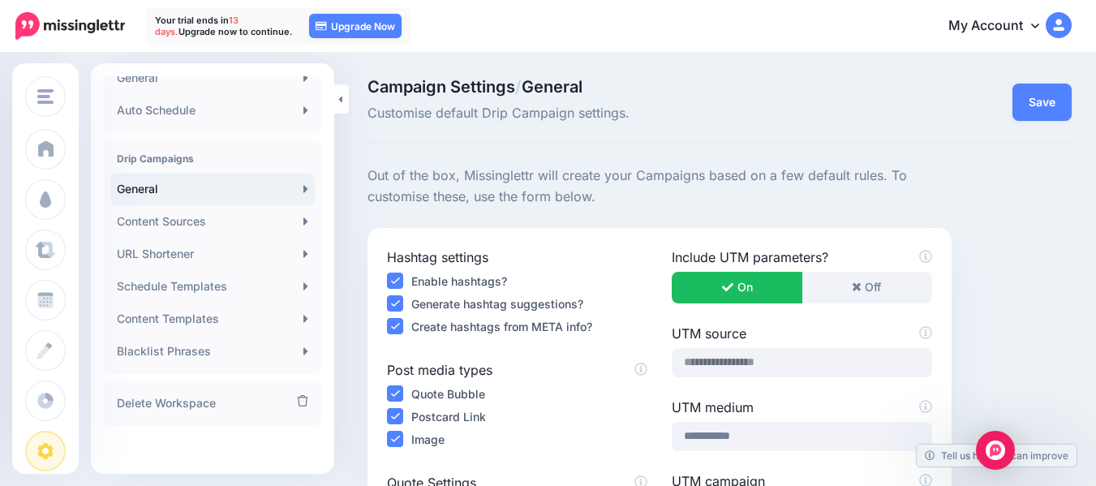
scroll to position [406, 0]
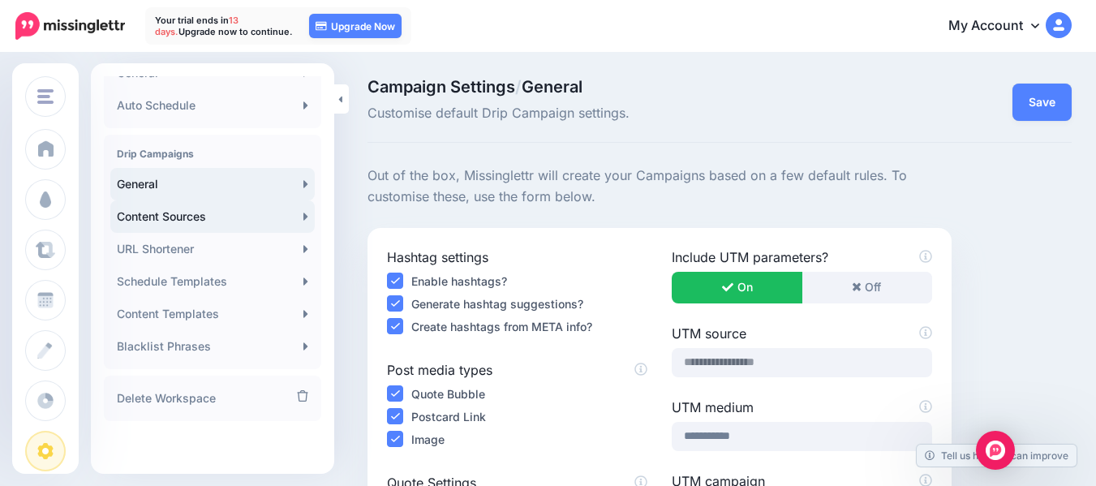
click at [281, 216] on link "Content Sources" at bounding box center [212, 216] width 204 height 32
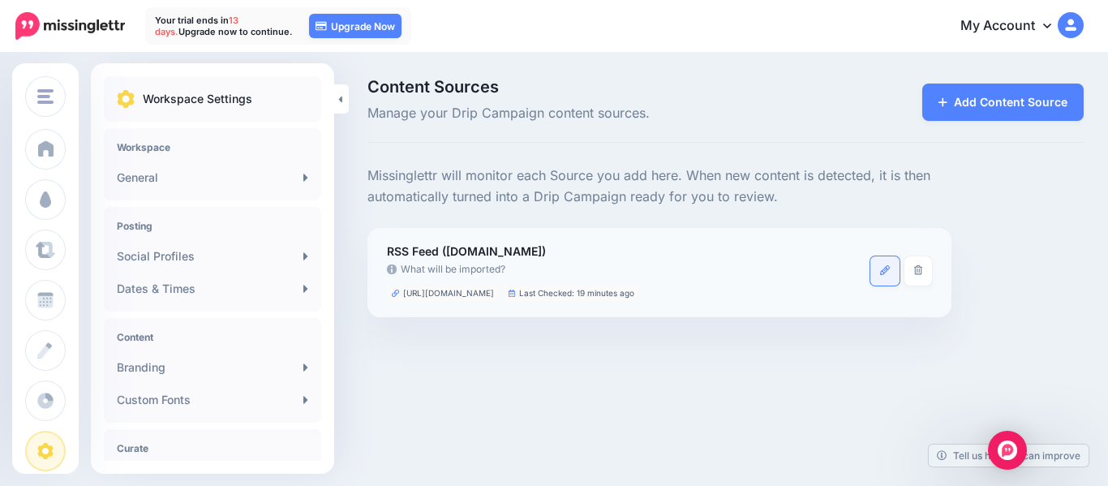
click at [884, 273] on icon at bounding box center [885, 270] width 10 height 10
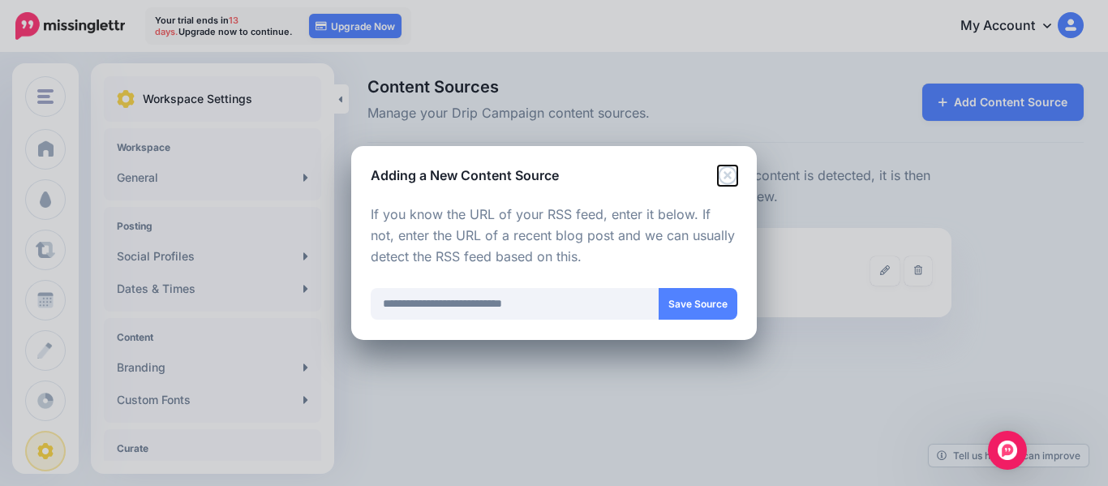
click at [726, 178] on icon "Close" at bounding box center [727, 174] width 19 height 19
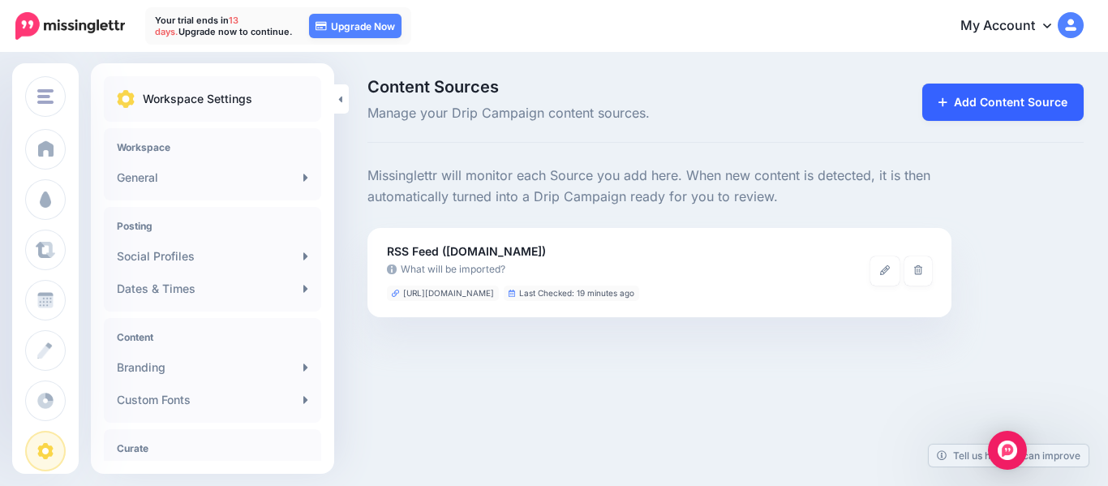
click at [970, 103] on link "Add Content Source" at bounding box center [1002, 102] width 161 height 37
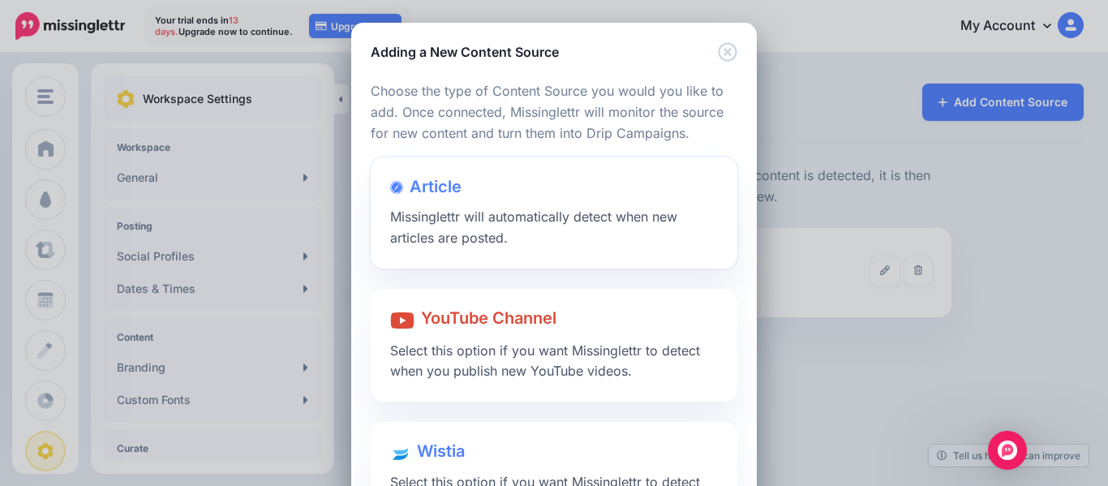
click at [522, 209] on span "Missinglettr will automatically detect when new articles are posted." at bounding box center [533, 226] width 287 height 37
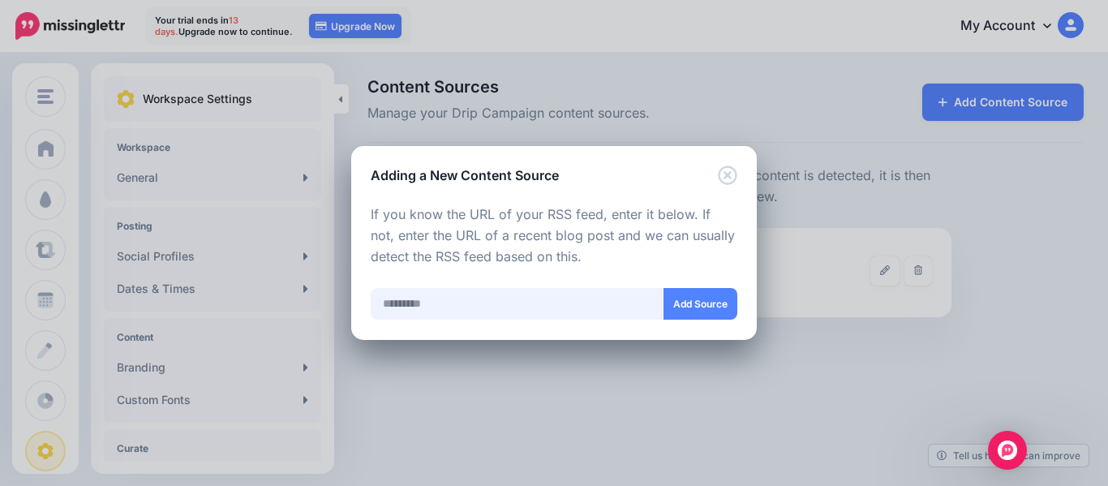
click at [503, 306] on input "text" at bounding box center [518, 304] width 294 height 32
paste input "**********"
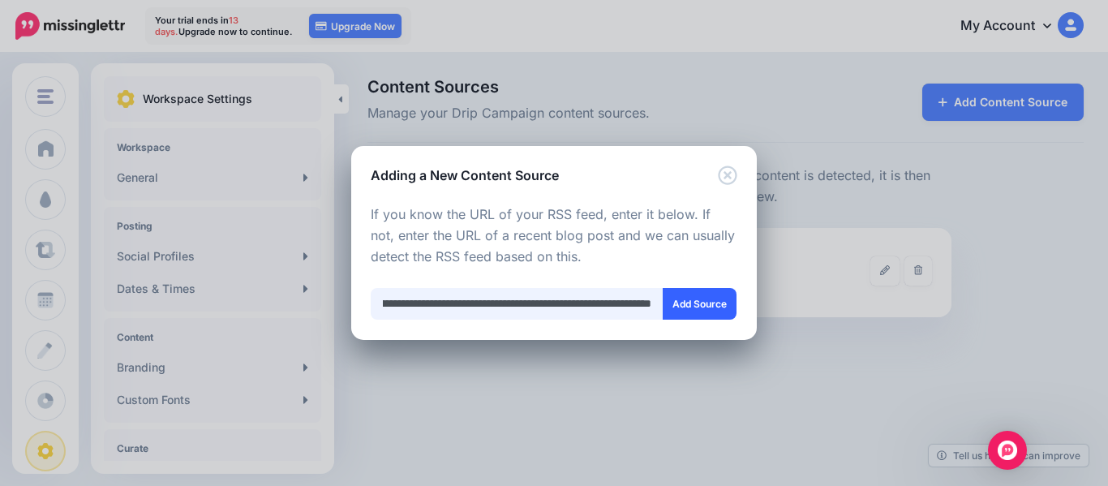
type input "**********"
click at [696, 301] on button "Add Source" at bounding box center [700, 304] width 74 height 32
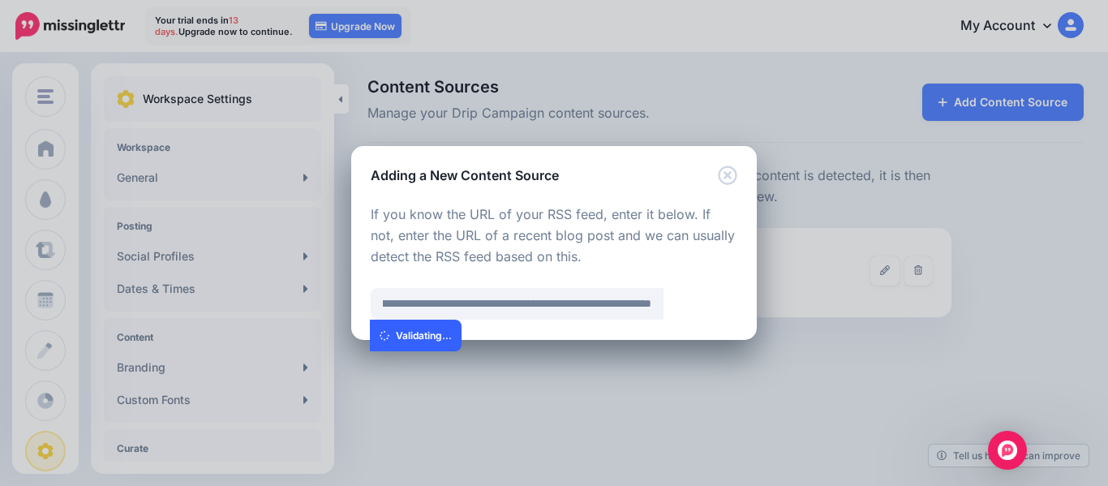
scroll to position [0, 0]
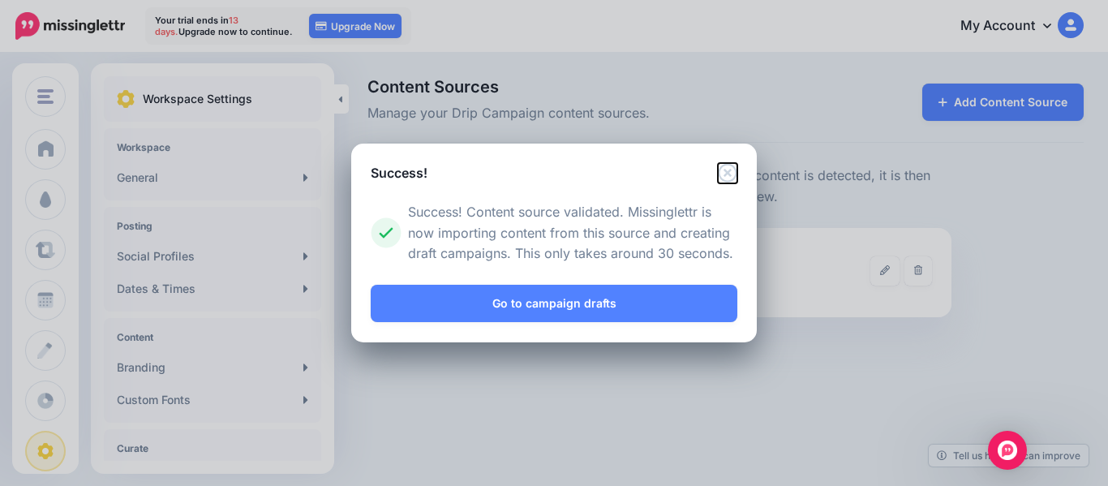
click at [731, 171] on icon "Close" at bounding box center [727, 172] width 19 height 19
